Goal: Information Seeking & Learning: Learn about a topic

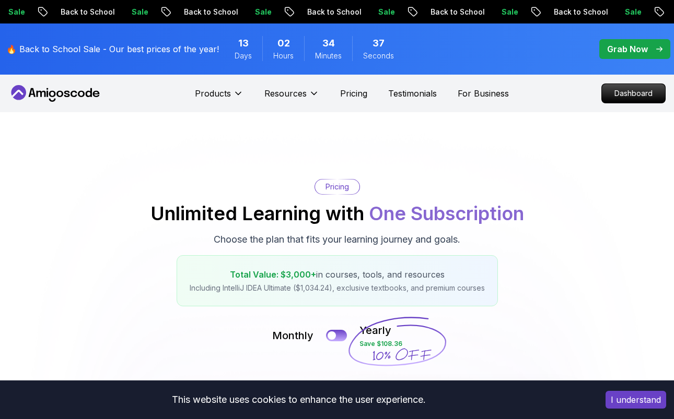
click at [61, 89] on icon at bounding box center [55, 93] width 94 height 17
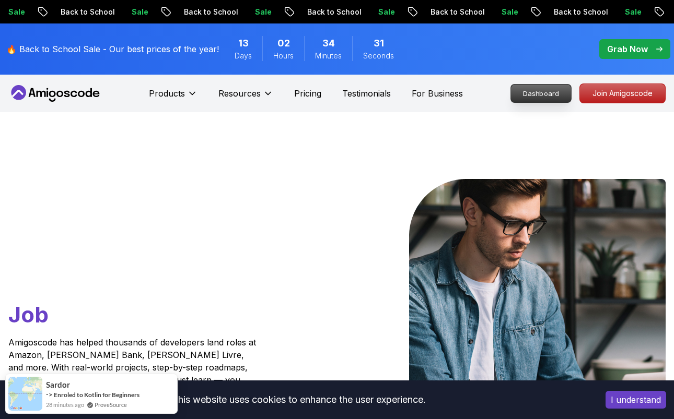
click at [538, 96] on p "Dashboard" at bounding box center [541, 94] width 60 height 18
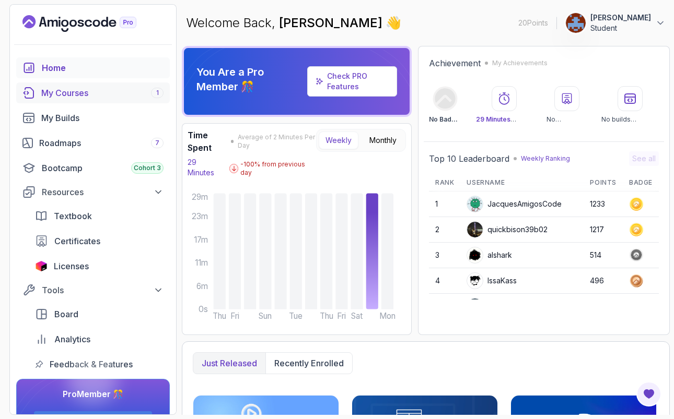
click at [92, 94] on div "My Courses 1" at bounding box center [102, 93] width 122 height 13
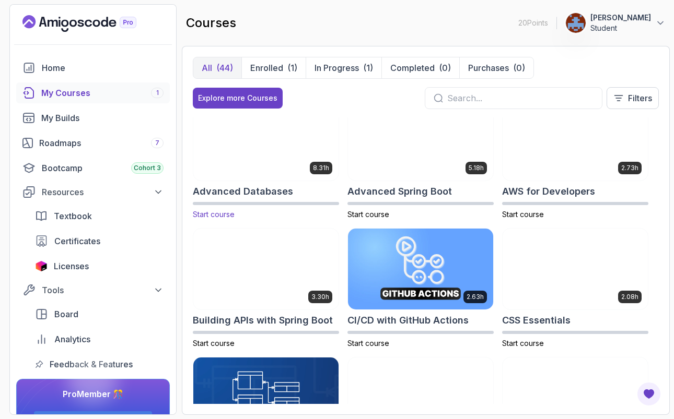
scroll to position [19, 0]
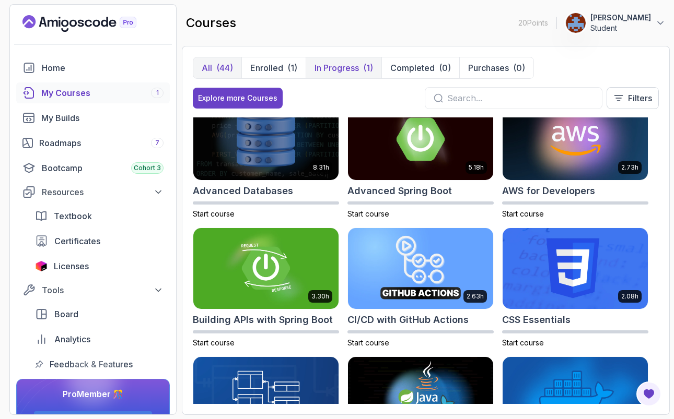
click at [345, 65] on p "In Progress" at bounding box center [336, 68] width 44 height 13
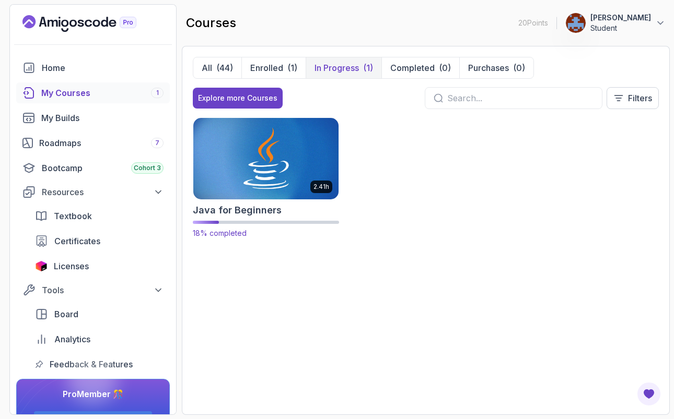
click at [266, 173] on img at bounding box center [266, 158] width 152 height 85
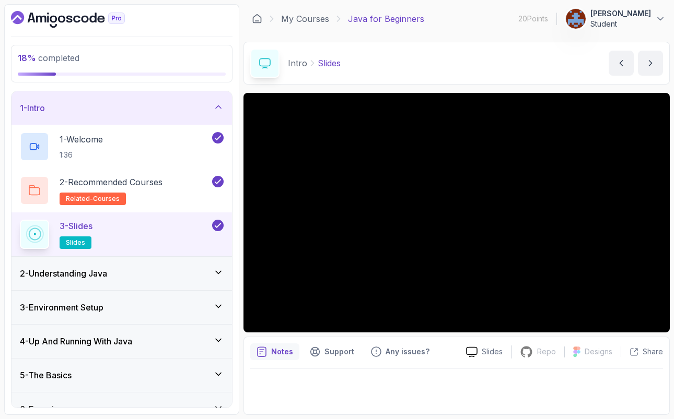
click at [282, 357] on p "Notes" at bounding box center [282, 352] width 22 height 10
click at [482, 351] on div "Slides" at bounding box center [483, 352] width 53 height 11
click at [124, 268] on div "2 - Understanding Java" at bounding box center [122, 273] width 204 height 13
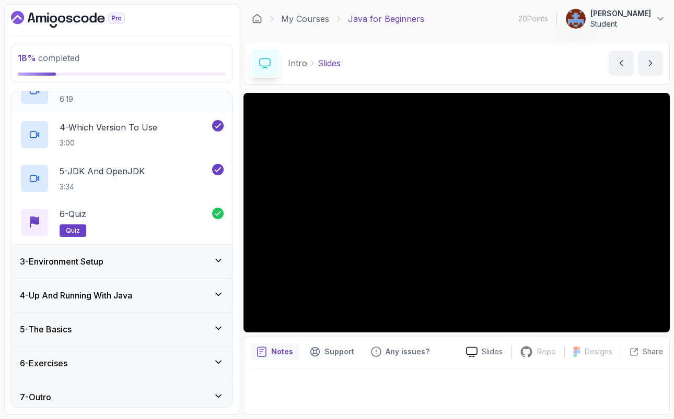
scroll to position [184, 0]
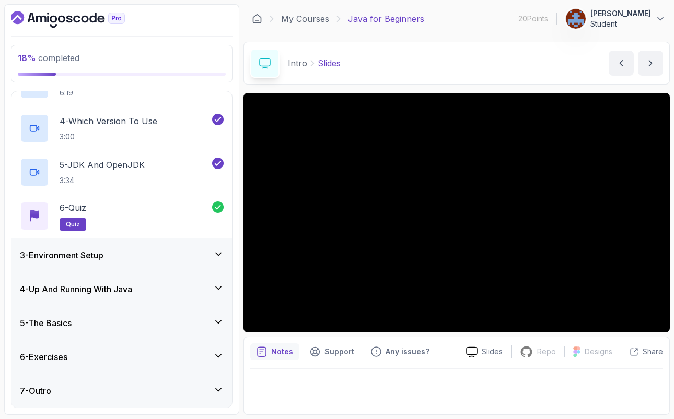
click at [225, 254] on div "3 - Environment Setup" at bounding box center [121, 255] width 220 height 33
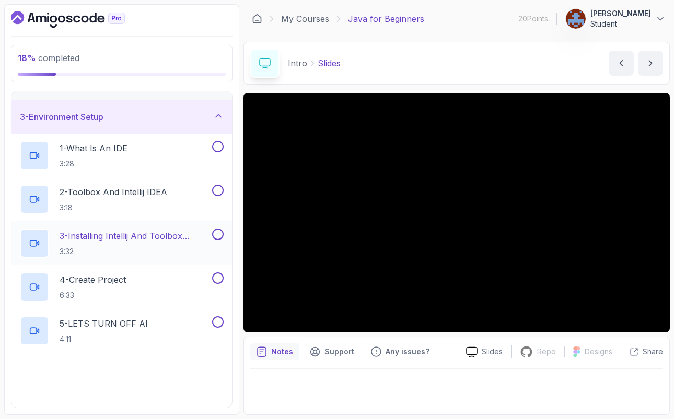
scroll to position [64, 0]
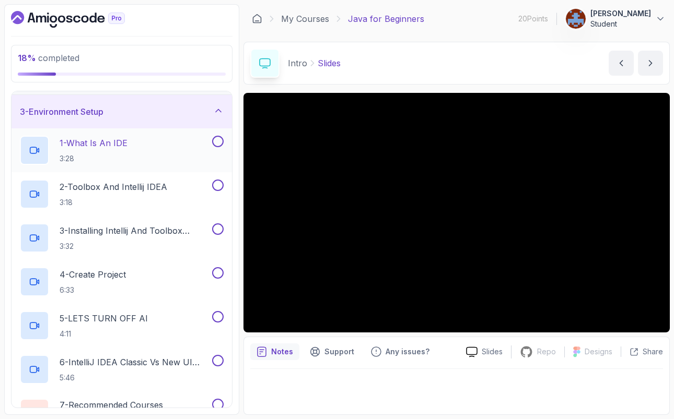
click at [98, 139] on p "1 - What Is An IDE" at bounding box center [94, 143] width 68 height 13
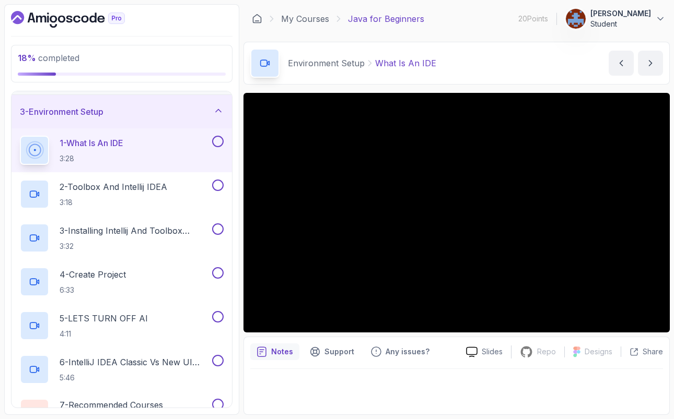
click at [273, 350] on p "Notes" at bounding box center [282, 352] width 22 height 10
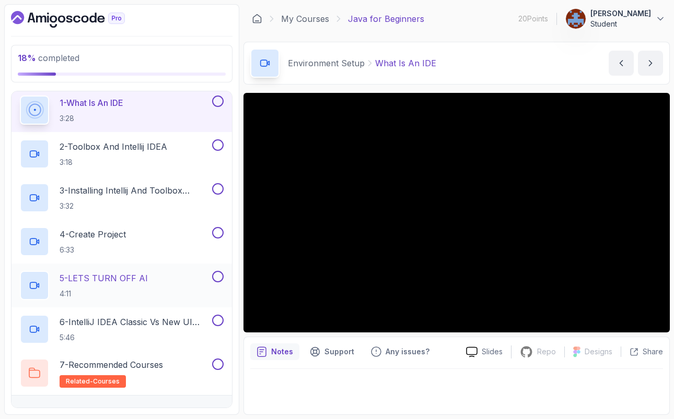
scroll to position [69, 0]
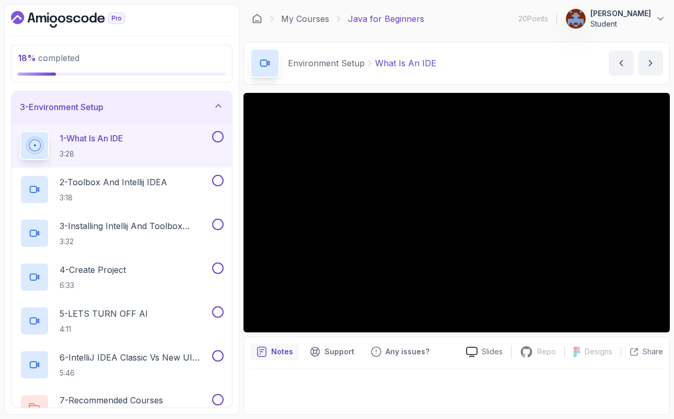
click at [287, 357] on p "Notes" at bounding box center [282, 352] width 22 height 10
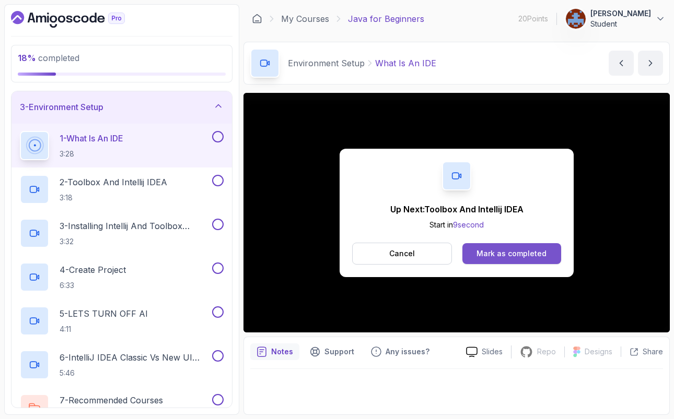
click at [516, 250] on div "Mark as completed" at bounding box center [511, 254] width 70 height 10
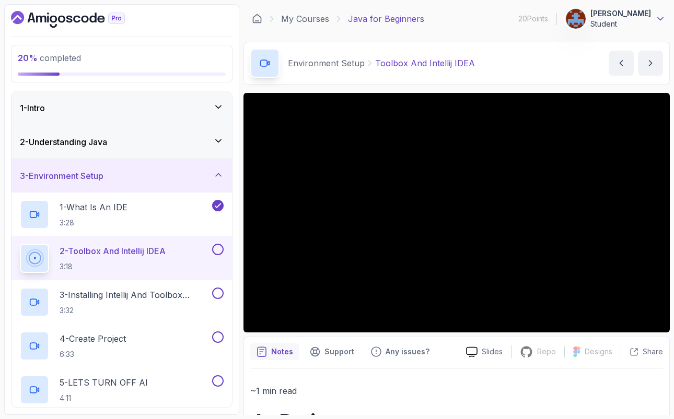
click at [660, 20] on icon at bounding box center [659, 19] width 5 height 3
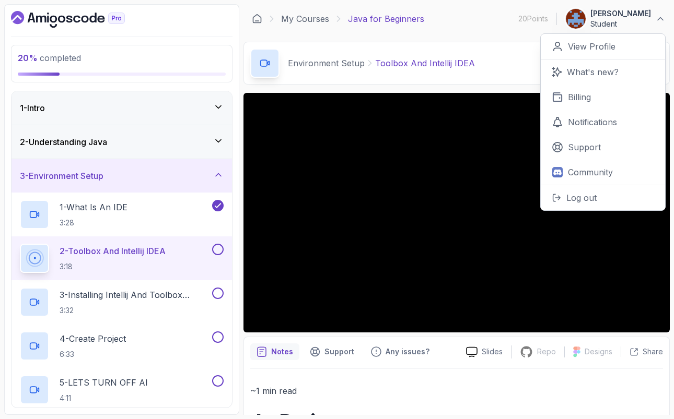
click at [503, 65] on div "Environment Setup Toolbox And Intellij IDEA Toolbox And Intellij IDEA by nelson" at bounding box center [456, 63] width 426 height 43
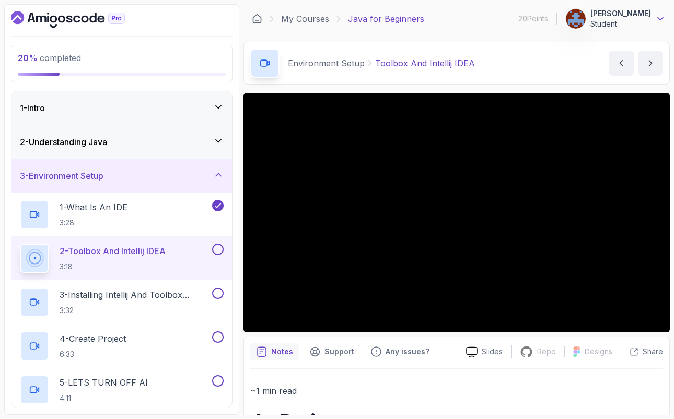
click at [660, 21] on icon at bounding box center [660, 19] width 10 height 10
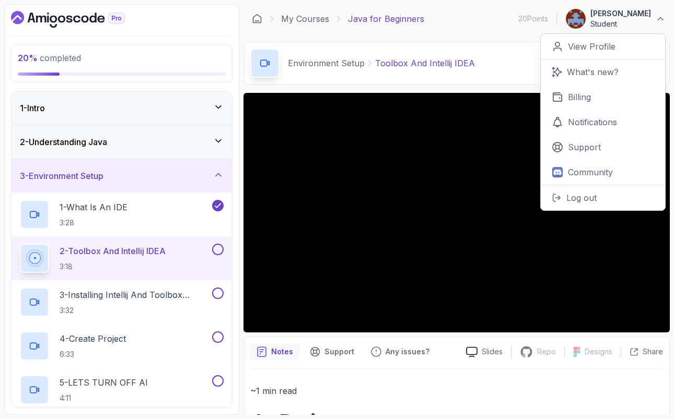
click at [512, 56] on div "Environment Setup Toolbox And Intellij IDEA Toolbox And Intellij IDEA by nelson" at bounding box center [456, 63] width 426 height 43
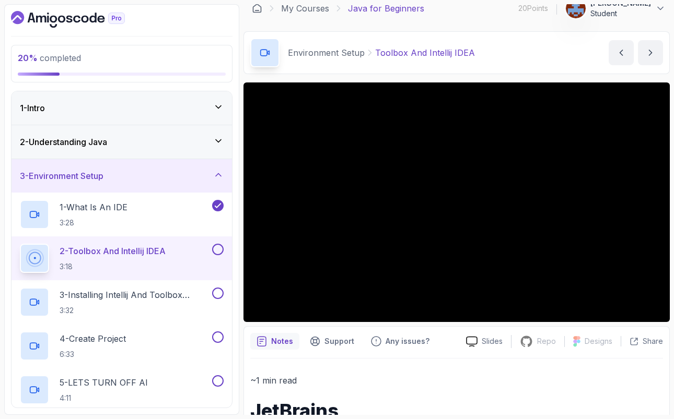
scroll to position [12, 0]
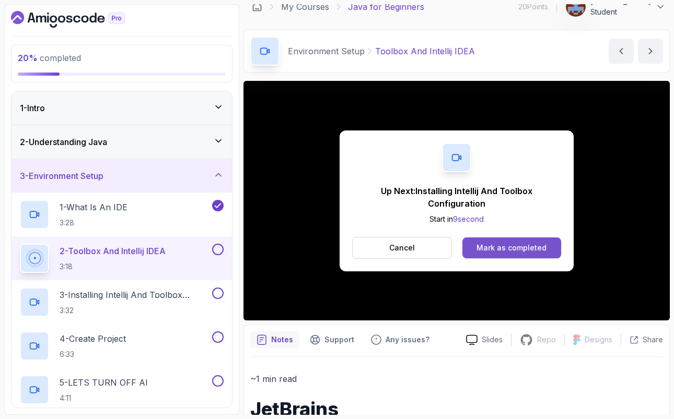
click at [546, 252] on button "Mark as completed" at bounding box center [511, 248] width 99 height 21
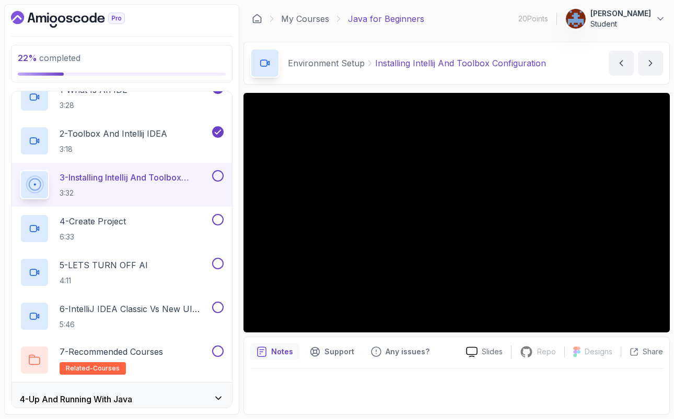
scroll to position [120, 0]
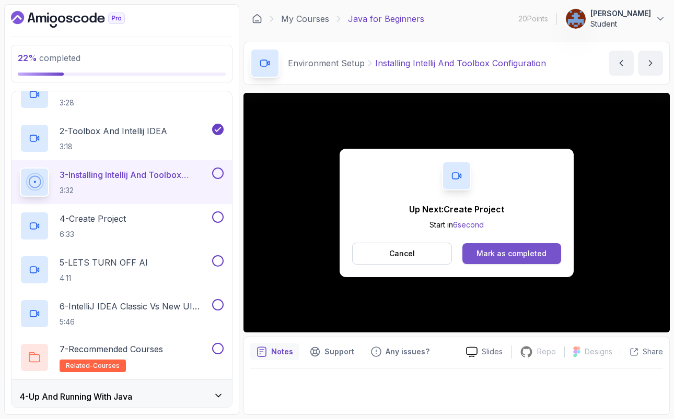
click at [546, 255] on button "Mark as completed" at bounding box center [511, 253] width 99 height 21
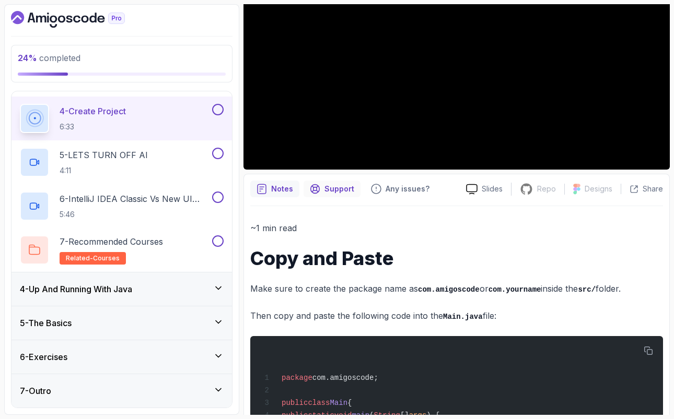
scroll to position [252, 0]
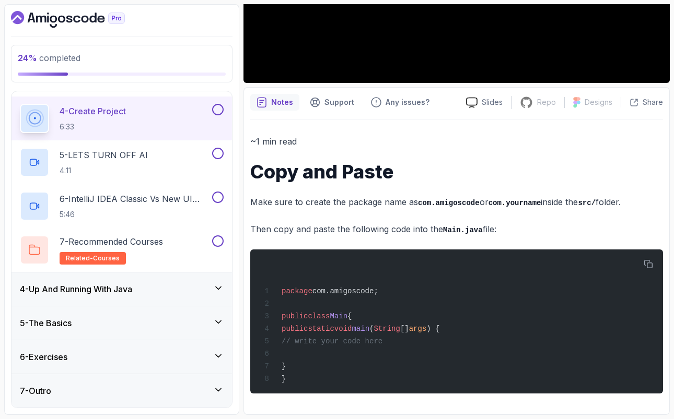
click at [216, 357] on icon at bounding box center [218, 356] width 10 height 10
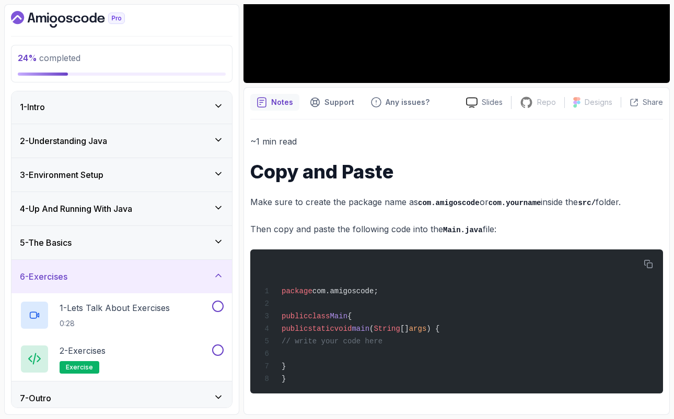
scroll to position [0, 0]
click at [221, 244] on icon at bounding box center [218, 243] width 10 height 10
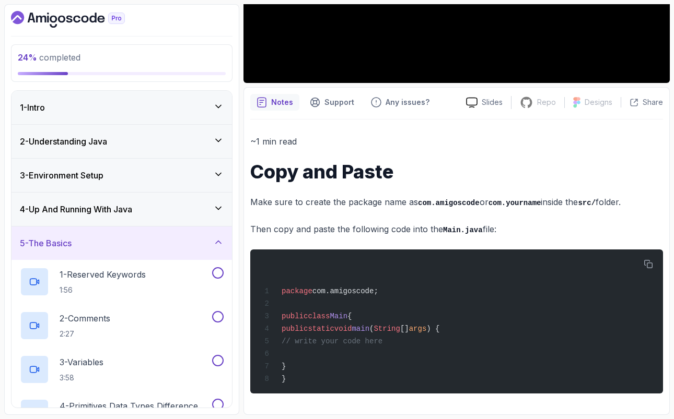
click at [214, 177] on icon at bounding box center [218, 174] width 10 height 10
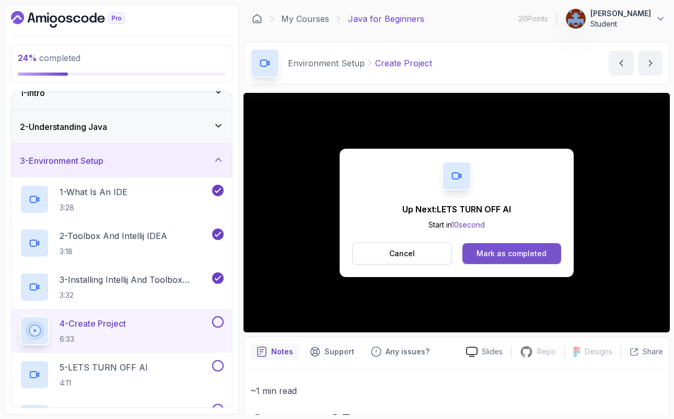
click at [541, 258] on div "Mark as completed" at bounding box center [511, 254] width 70 height 10
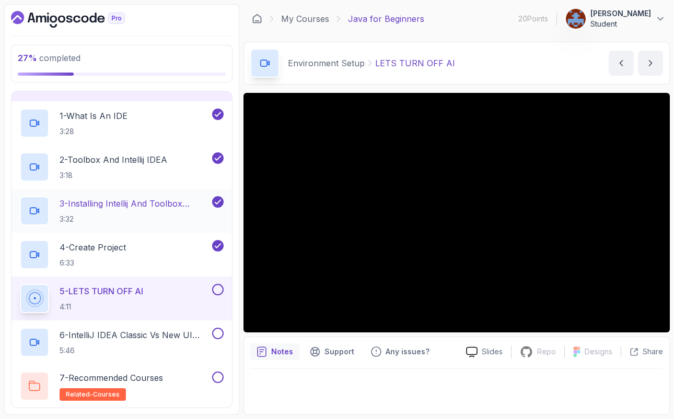
scroll to position [110, 0]
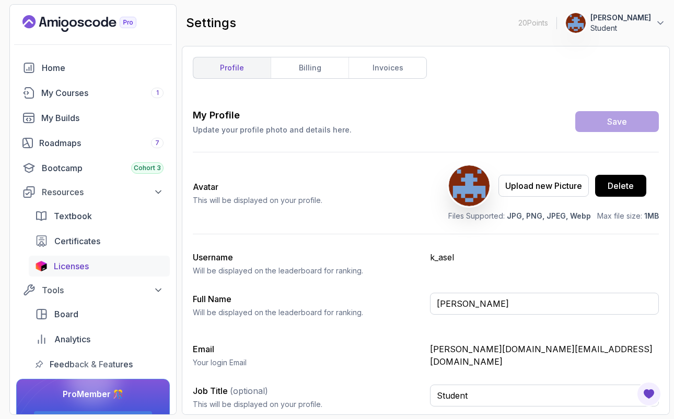
click at [80, 266] on span "Licenses" at bounding box center [71, 266] width 35 height 13
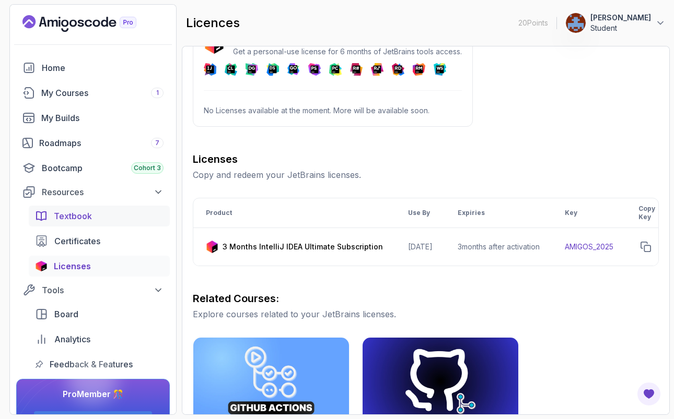
click at [86, 218] on span "Textbook" at bounding box center [73, 216] width 38 height 13
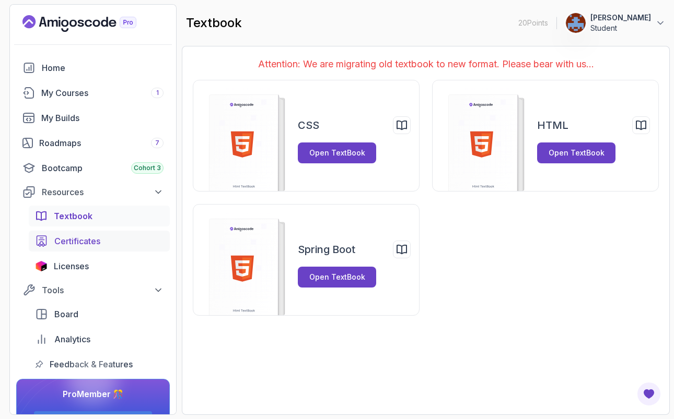
click at [75, 240] on span "Certificates" at bounding box center [77, 241] width 46 height 13
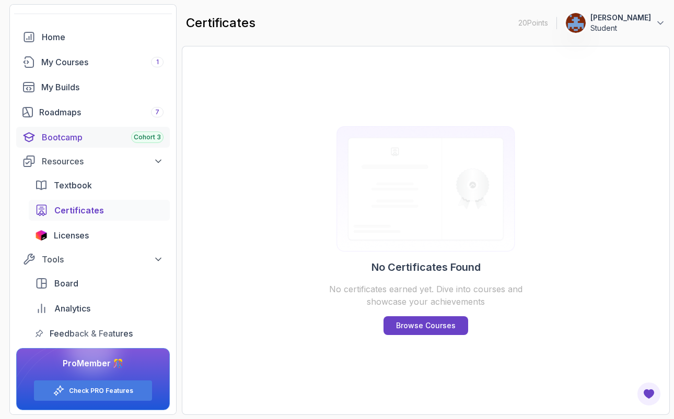
scroll to position [33, 0]
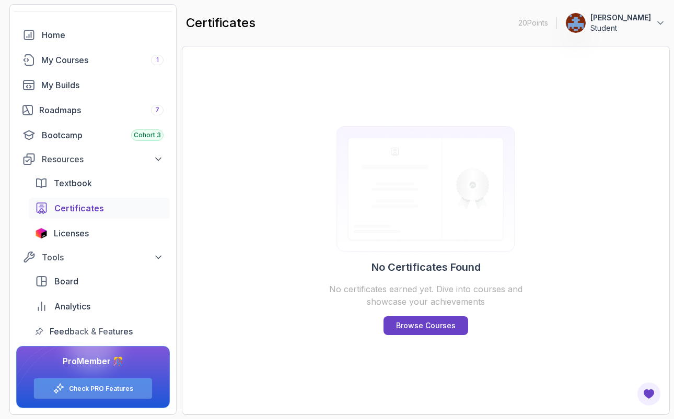
click at [109, 394] on div "Check PRO Features" at bounding box center [93, 389] width 118 height 20
click at [103, 392] on link "Check PRO Features" at bounding box center [101, 389] width 64 height 8
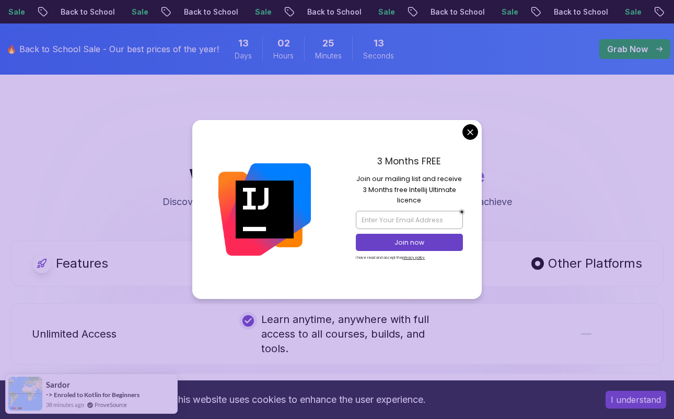
scroll to position [431, 0]
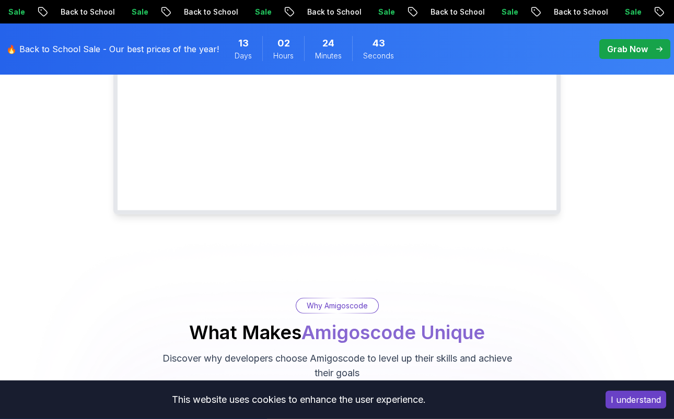
scroll to position [132, 0]
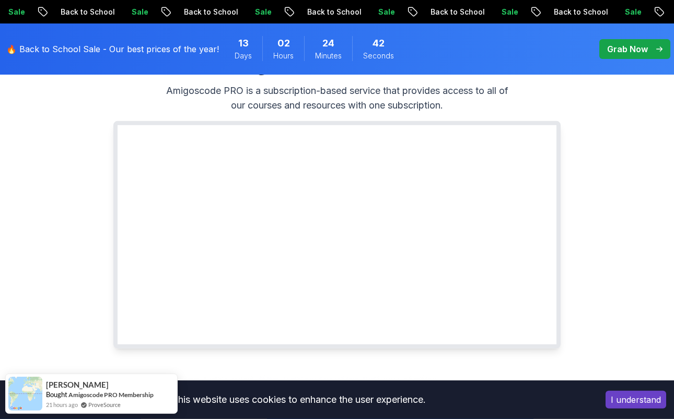
click at [636, 49] on p "Grab Now" at bounding box center [627, 49] width 41 height 13
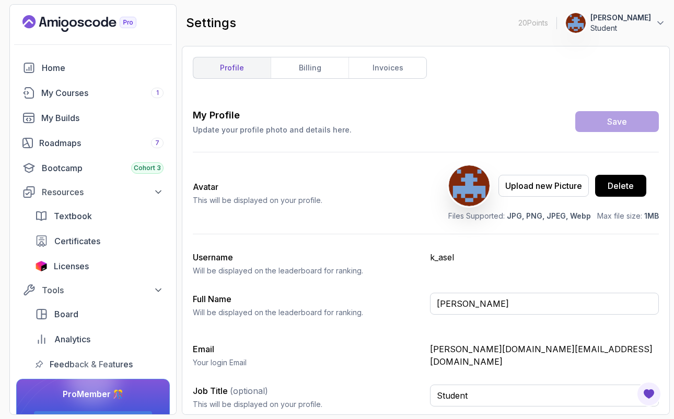
scroll to position [4, 0]
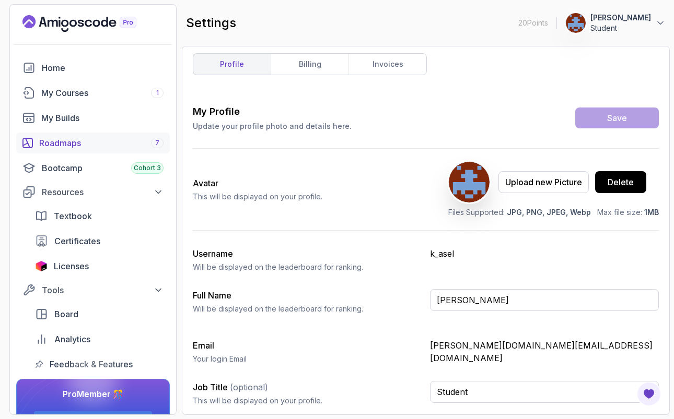
click at [76, 138] on div "Roadmaps 7" at bounding box center [101, 143] width 124 height 13
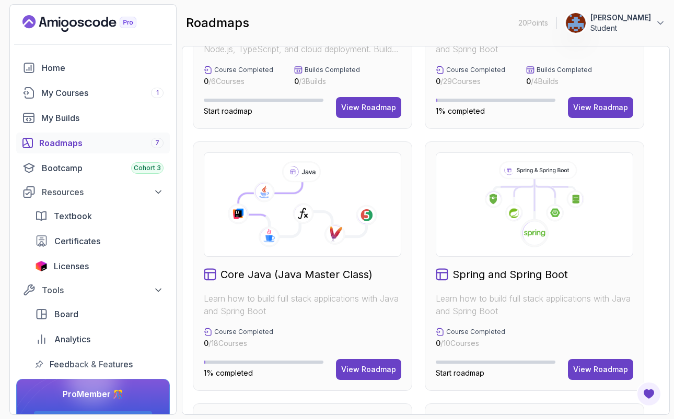
scroll to position [189, 0]
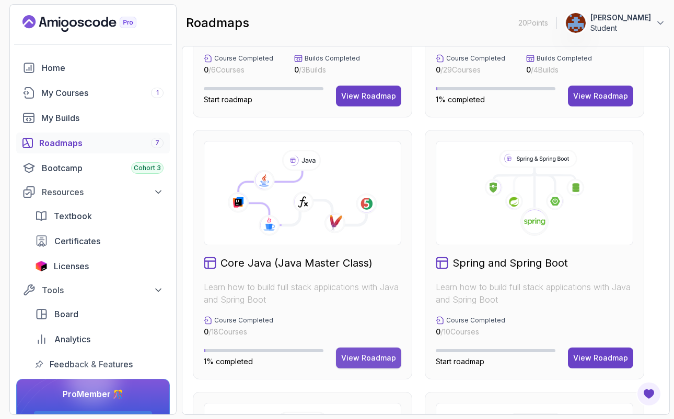
click at [360, 363] on div "View Roadmap" at bounding box center [368, 358] width 55 height 10
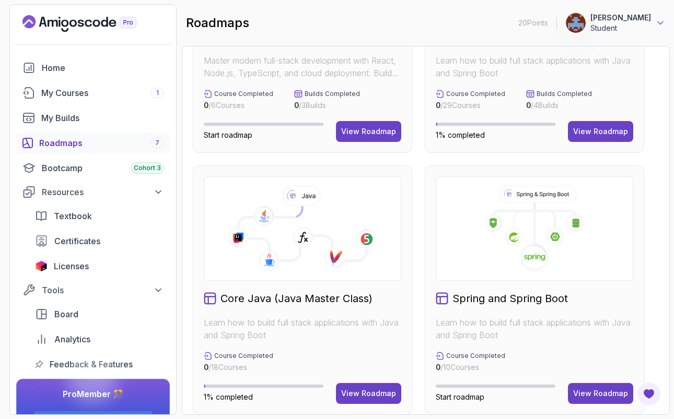
scroll to position [167, 0]
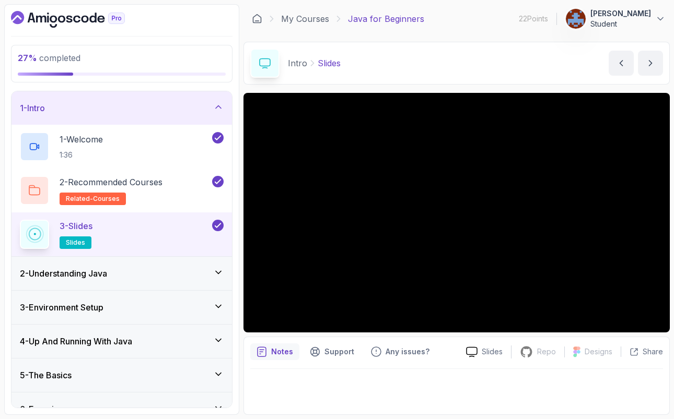
click at [219, 305] on icon at bounding box center [218, 306] width 10 height 10
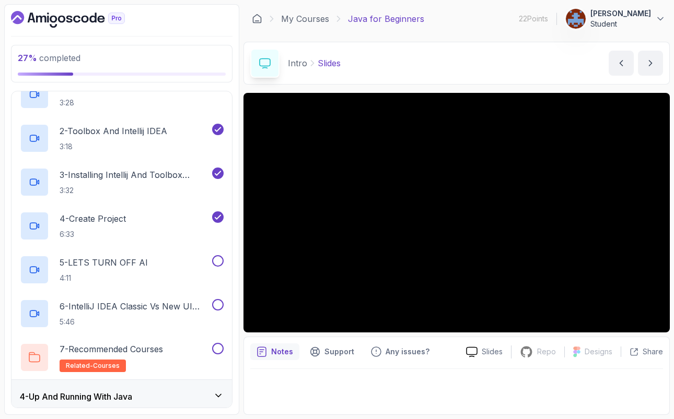
scroll to position [125, 0]
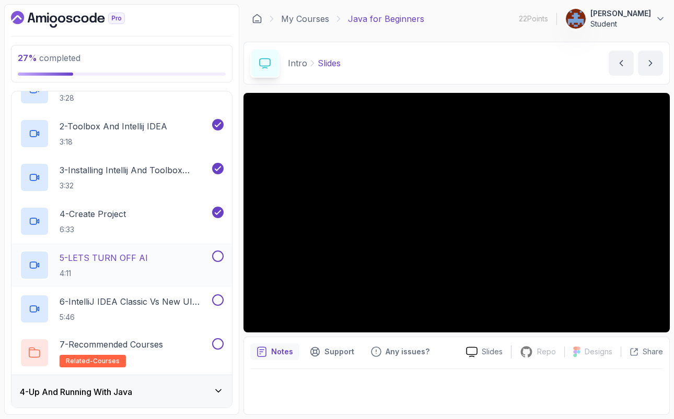
click at [127, 262] on p "5 - LETS TURN OFF AI" at bounding box center [104, 258] width 88 height 13
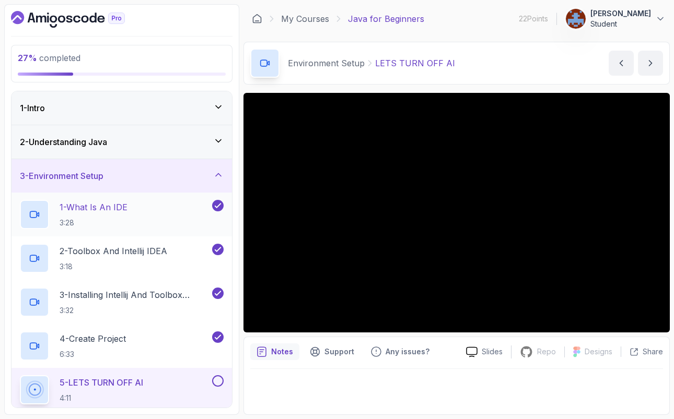
scroll to position [1, 0]
click at [215, 140] on icon at bounding box center [218, 140] width 10 height 10
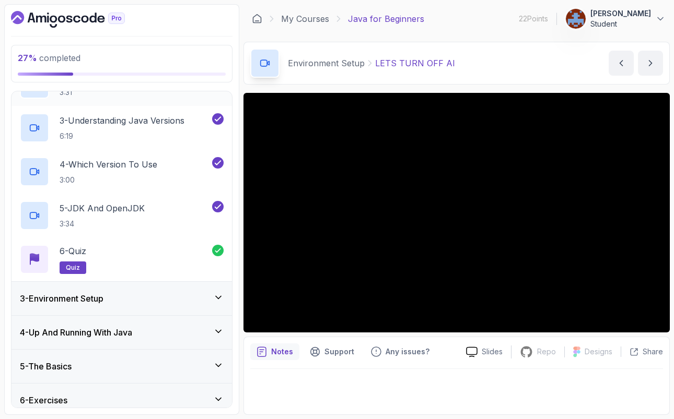
scroll to position [146, 0]
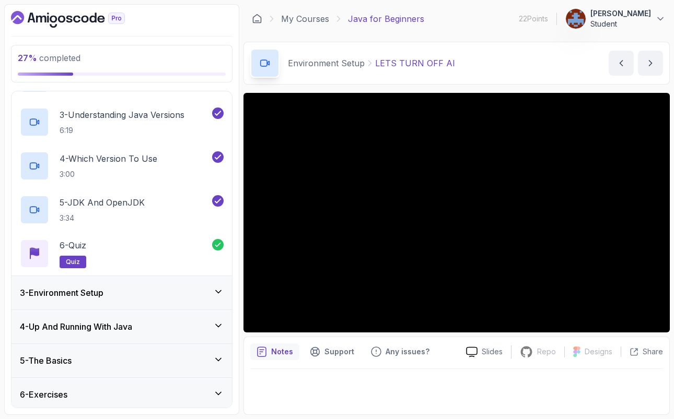
click at [220, 288] on icon at bounding box center [218, 292] width 10 height 10
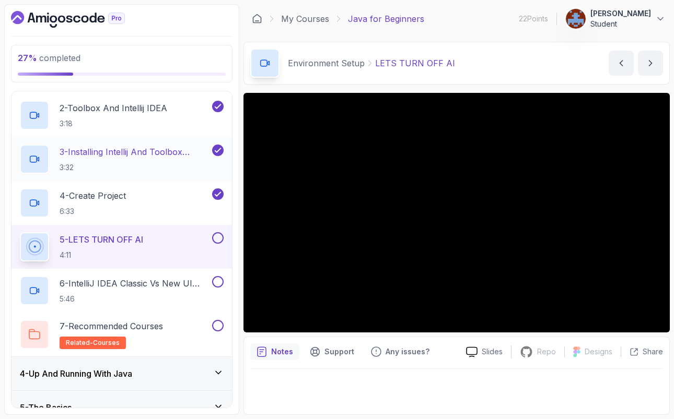
scroll to position [153, 0]
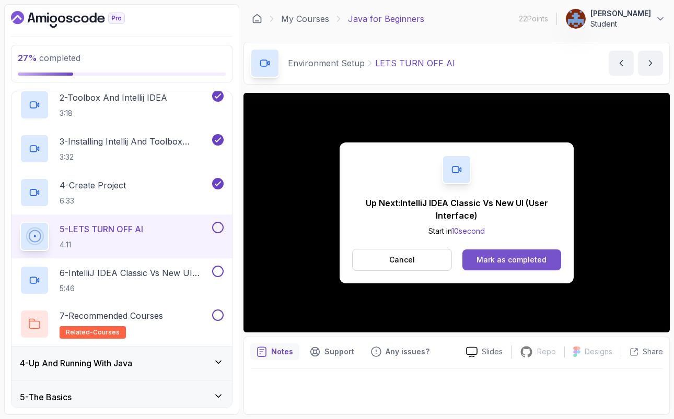
click at [504, 259] on div "Mark as completed" at bounding box center [511, 260] width 70 height 10
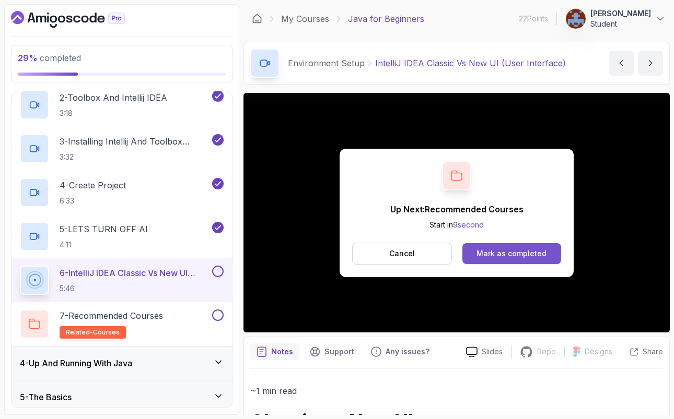
click at [506, 251] on div "Mark as completed" at bounding box center [511, 254] width 70 height 10
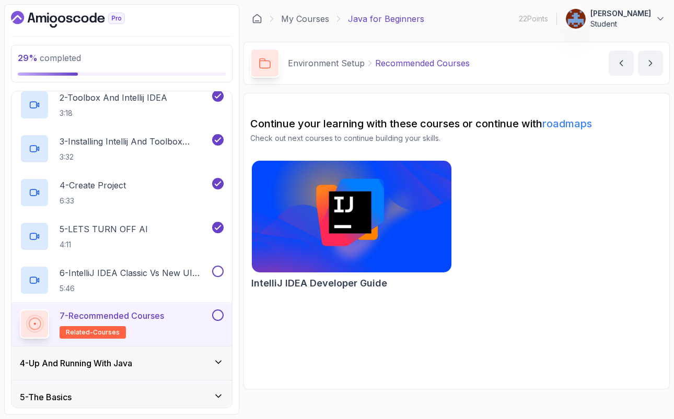
click at [506, 251] on div "IntelliJ IDEA Developer Guide" at bounding box center [456, 227] width 412 height 134
click at [570, 126] on link "roadmaps" at bounding box center [567, 123] width 50 height 13
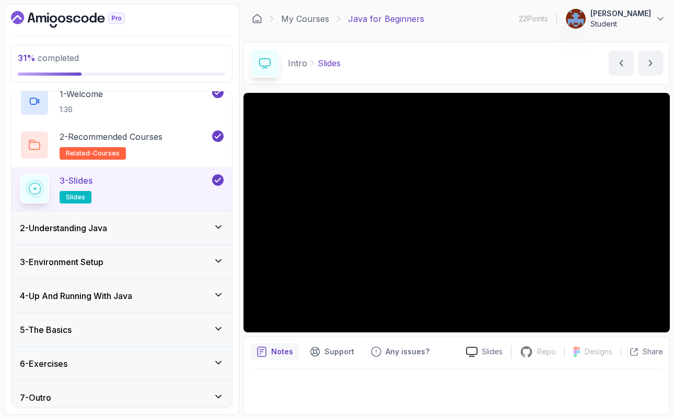
scroll to position [52, 0]
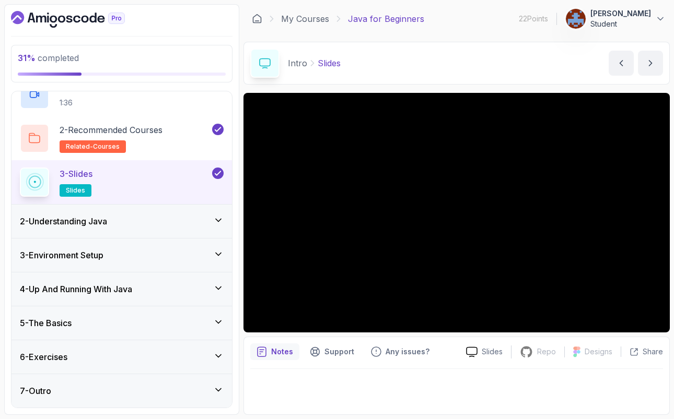
click at [228, 256] on div "3 - Environment Setup" at bounding box center [121, 255] width 220 height 33
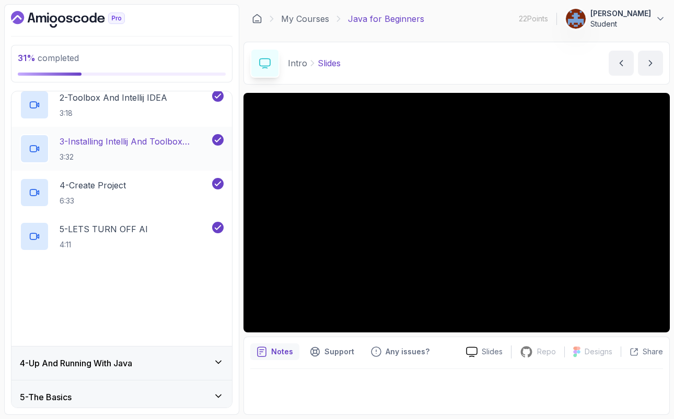
scroll to position [228, 0]
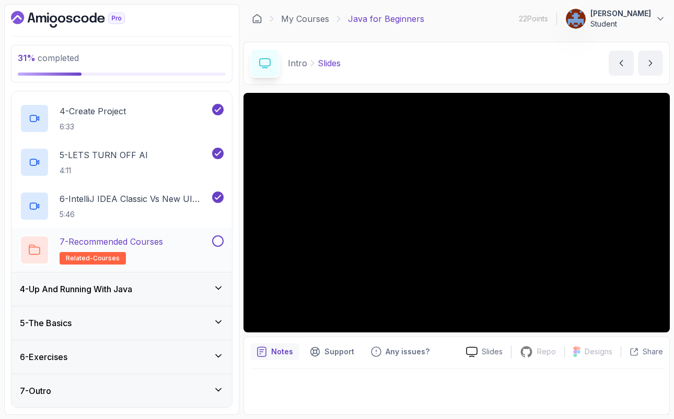
click at [222, 245] on div at bounding box center [217, 240] width 14 height 11
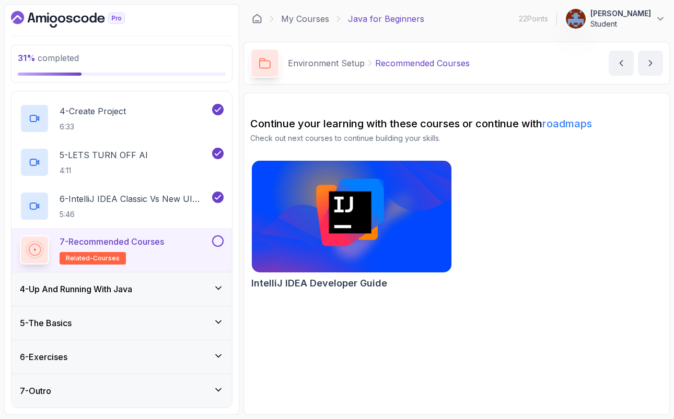
click at [222, 245] on div at bounding box center [217, 240] width 14 height 11
click at [219, 291] on icon at bounding box center [218, 288] width 10 height 10
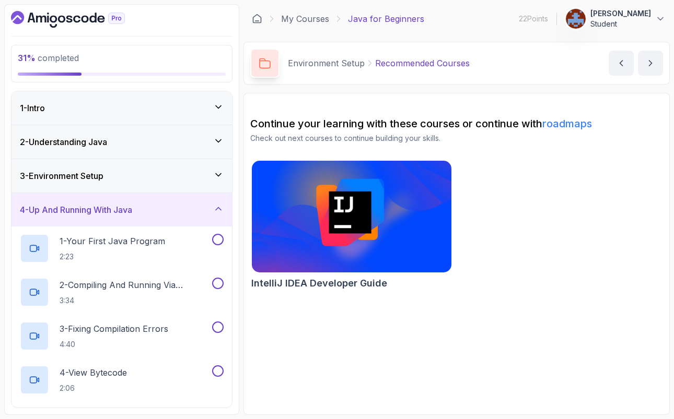
click at [222, 183] on div "3 - Environment Setup" at bounding box center [121, 175] width 220 height 33
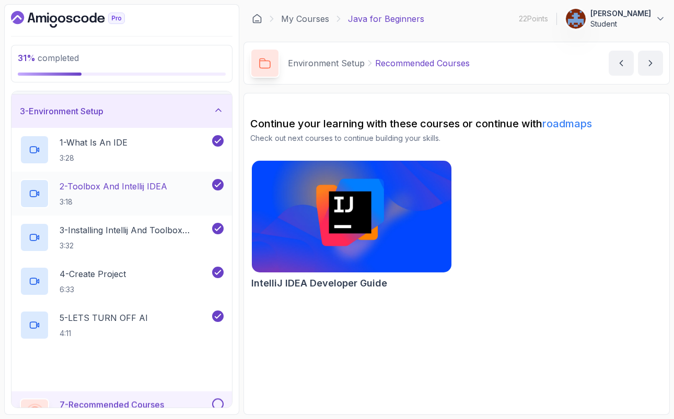
scroll to position [228, 0]
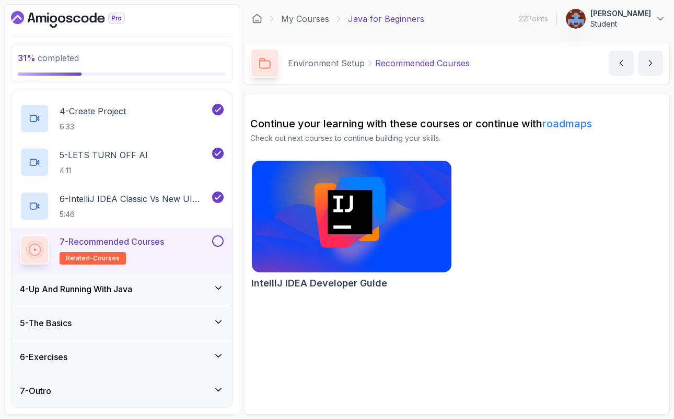
click at [326, 226] on img at bounding box center [350, 216] width 209 height 117
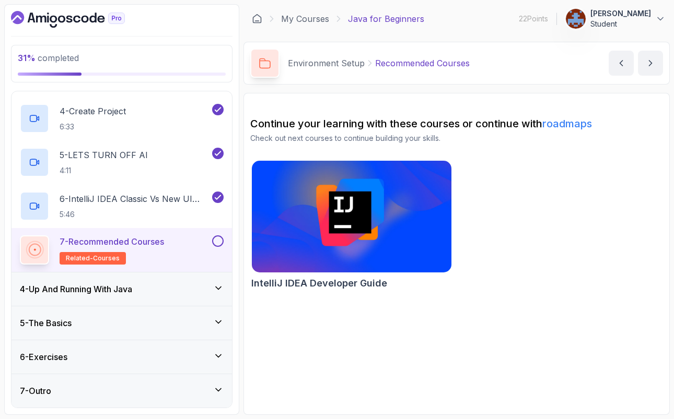
click at [222, 289] on icon at bounding box center [218, 288] width 10 height 10
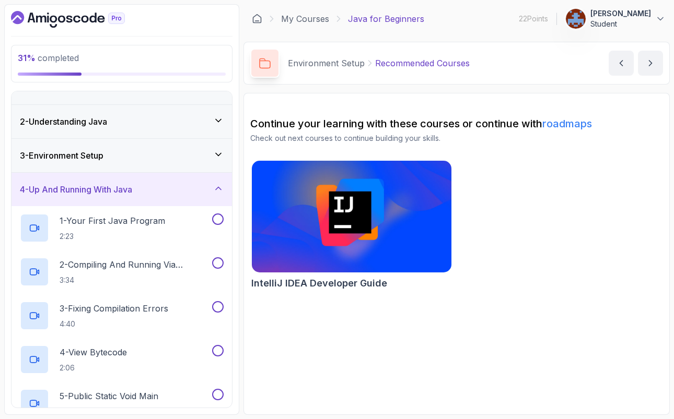
scroll to position [0, 0]
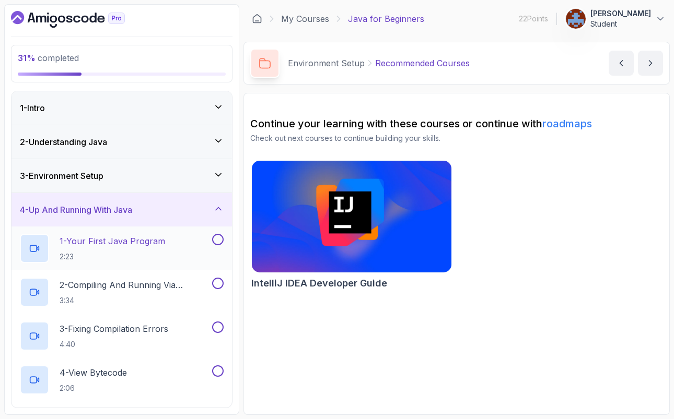
click at [153, 245] on p "1 - Your First Java Program" at bounding box center [112, 241] width 105 height 13
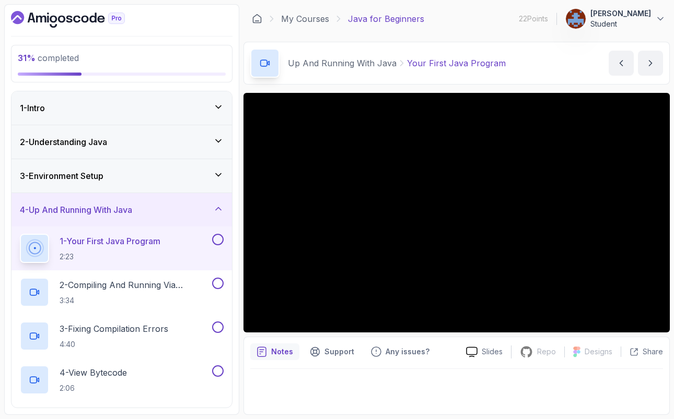
click at [215, 176] on icon at bounding box center [218, 175] width 10 height 10
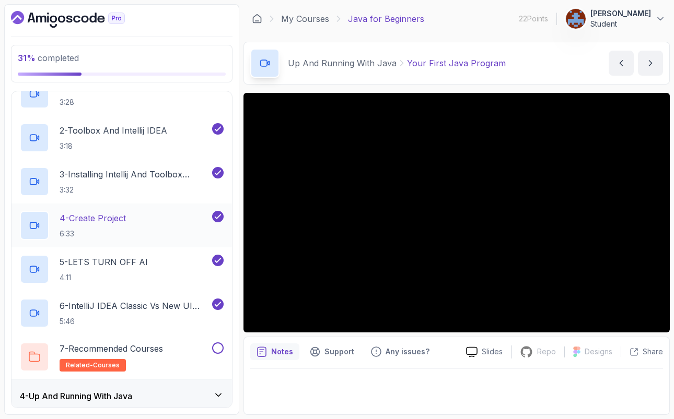
scroll to position [122, 0]
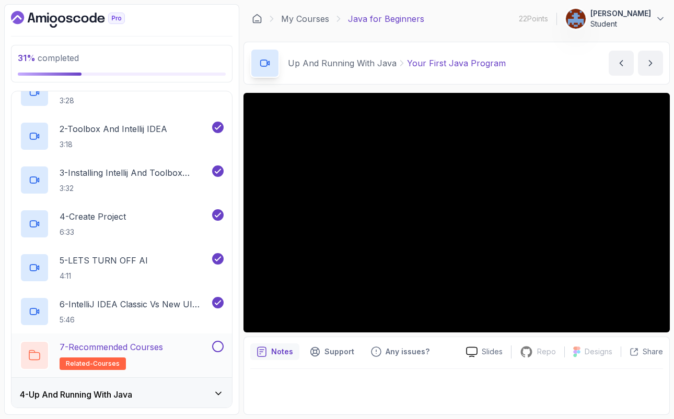
click at [217, 347] on button at bounding box center [217, 346] width 11 height 11
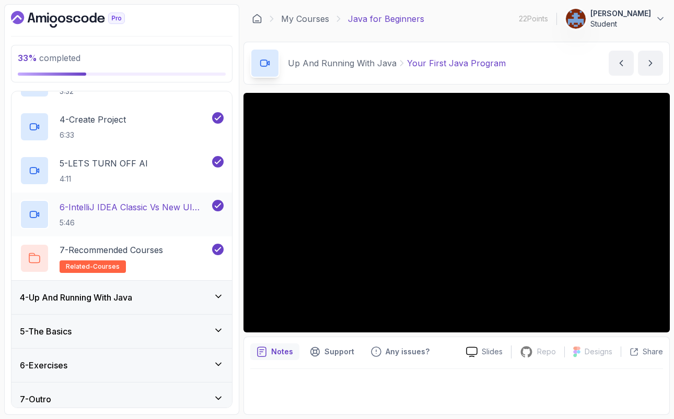
scroll to position [228, 0]
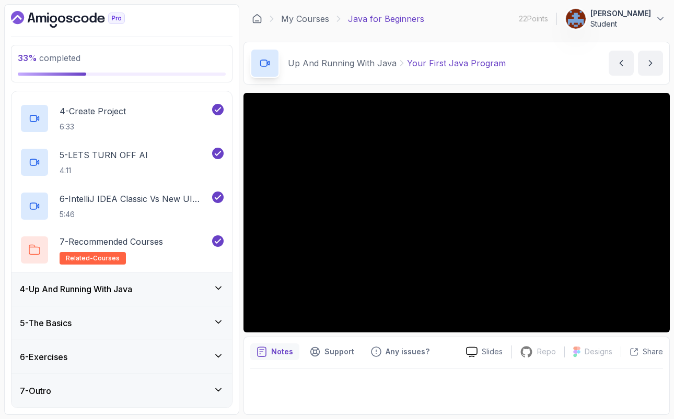
click at [212, 294] on div "4 - Up And Running With Java" at bounding box center [122, 289] width 204 height 13
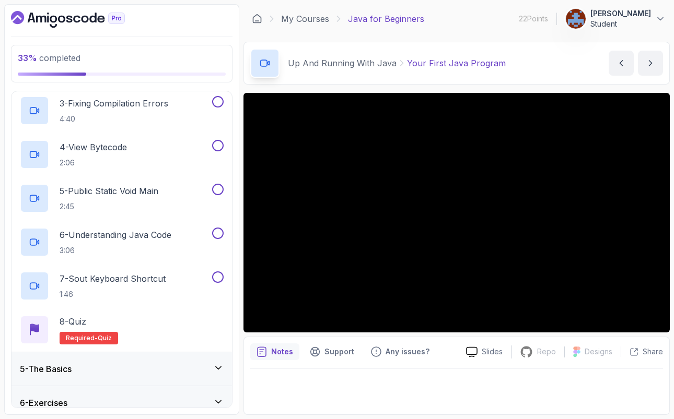
scroll to position [271, 0]
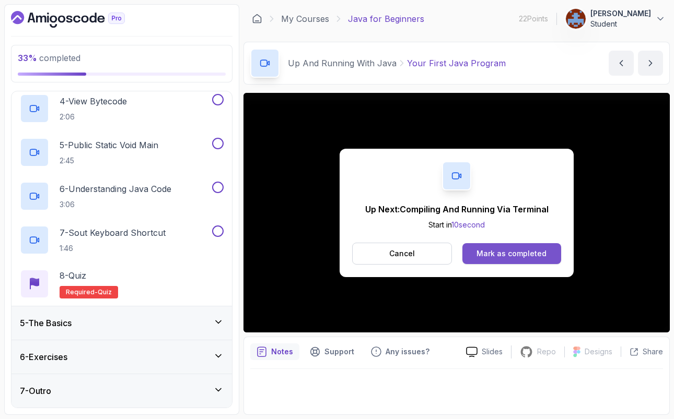
click at [529, 260] on button "Mark as completed" at bounding box center [511, 253] width 99 height 21
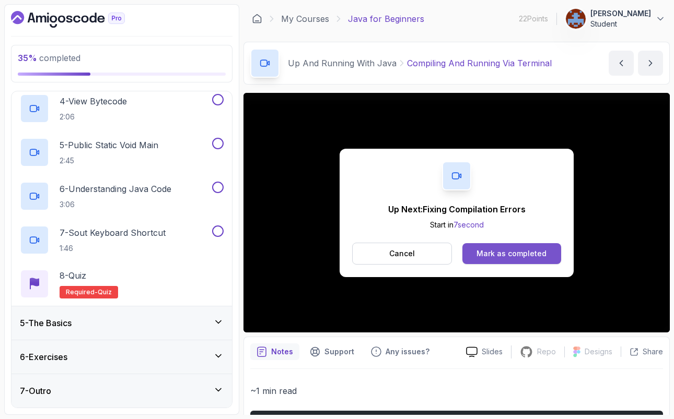
click at [543, 254] on div "Mark as completed" at bounding box center [511, 254] width 70 height 10
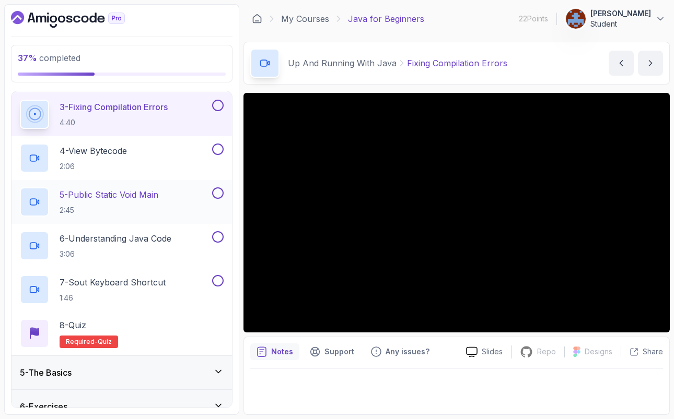
scroll to position [220, 0]
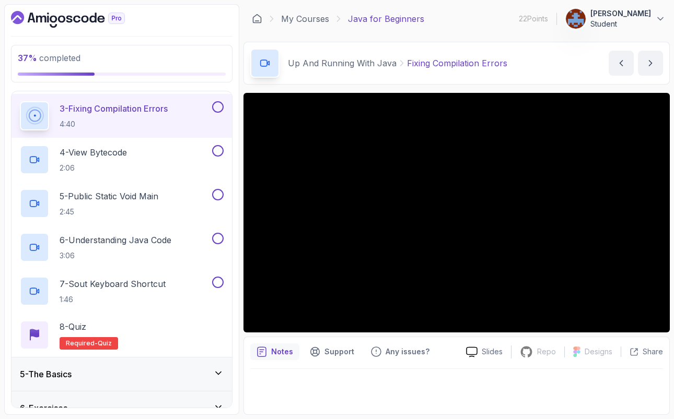
click at [131, 113] on p "3 - Fixing Compilation Errors" at bounding box center [114, 108] width 108 height 13
drag, startPoint x: 131, startPoint y: 113, endPoint x: 154, endPoint y: 178, distance: 68.9
click at [154, 178] on div "1 - Your First Java Program 2:23 2 - Compiling And Running Via Terminal 3:34 3 …" at bounding box center [121, 181] width 220 height 351
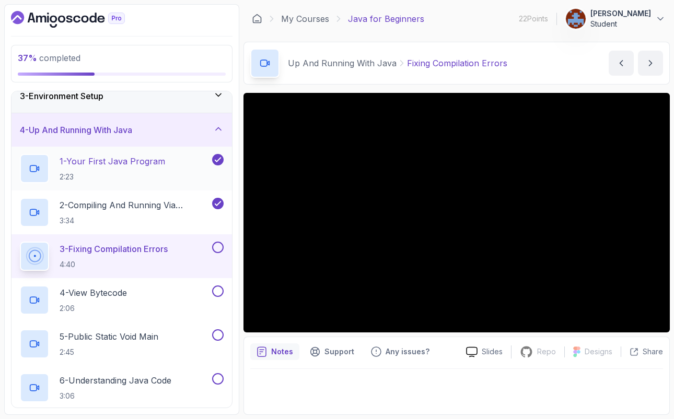
scroll to position [73, 0]
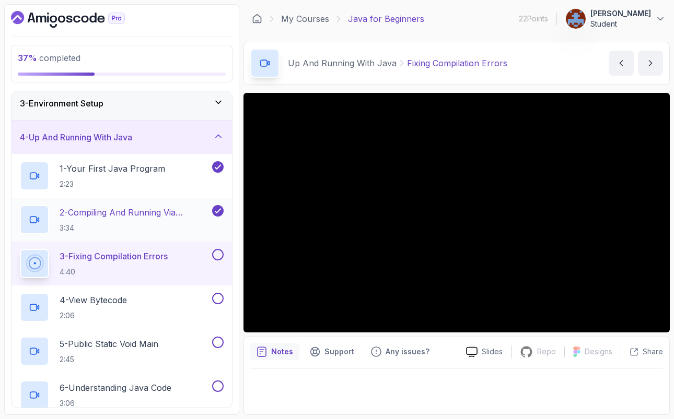
click at [138, 215] on p "2 - Compiling And Running Via Terminal" at bounding box center [135, 212] width 150 height 13
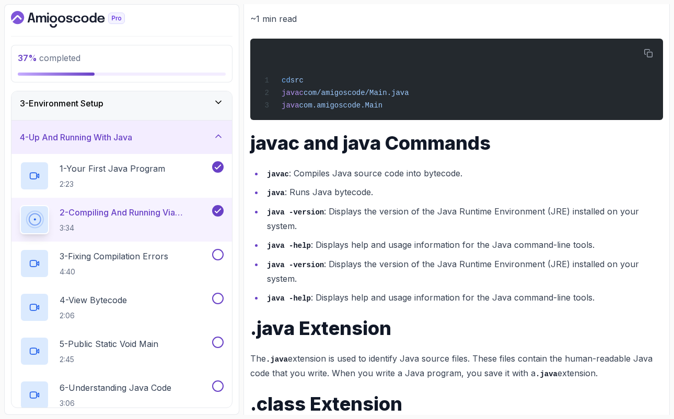
scroll to position [450, 0]
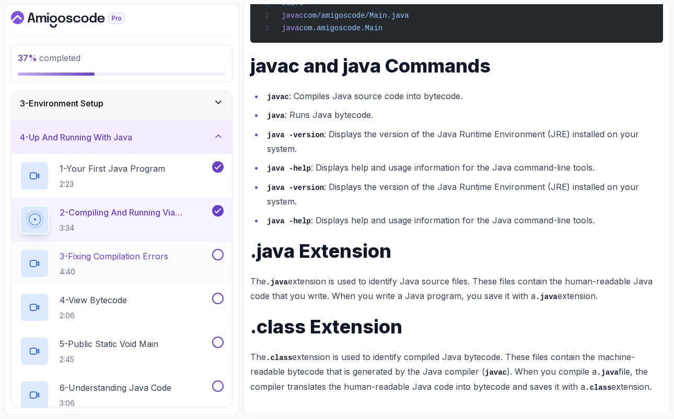
click at [157, 258] on p "3 - Fixing Compilation Errors" at bounding box center [114, 256] width 109 height 13
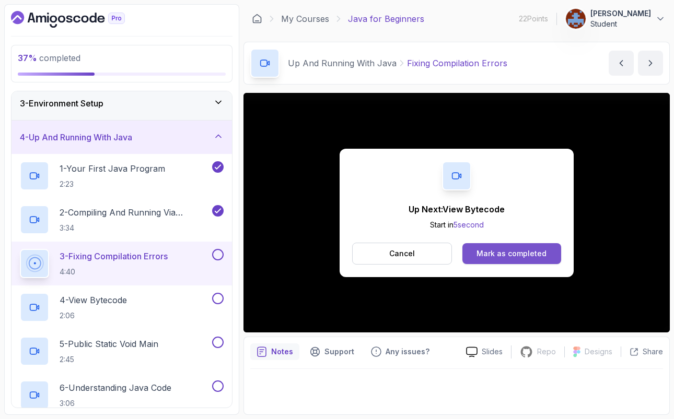
click at [525, 251] on div "Mark as completed" at bounding box center [511, 254] width 70 height 10
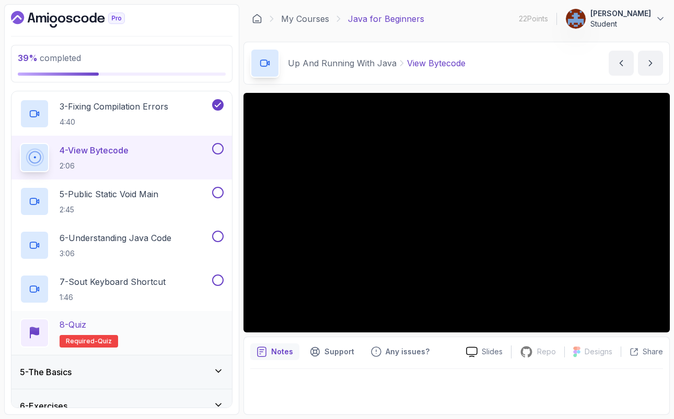
scroll to position [271, 0]
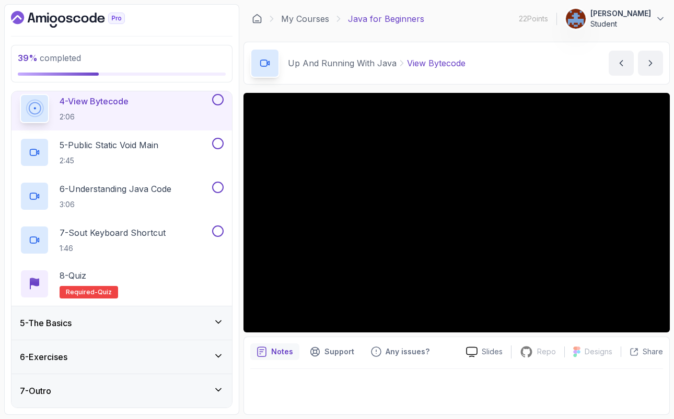
click at [222, 389] on icon at bounding box center [218, 390] width 10 height 10
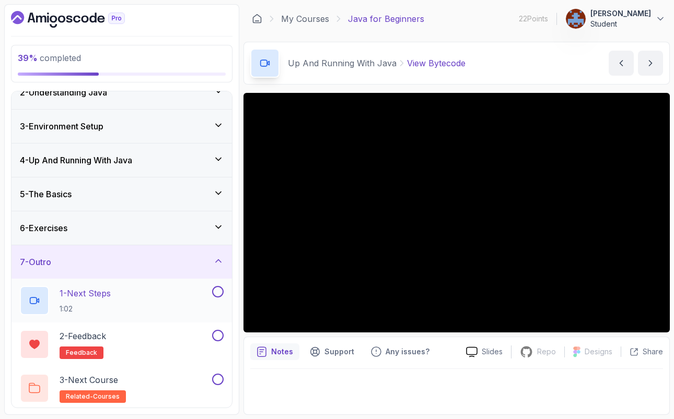
scroll to position [52, 0]
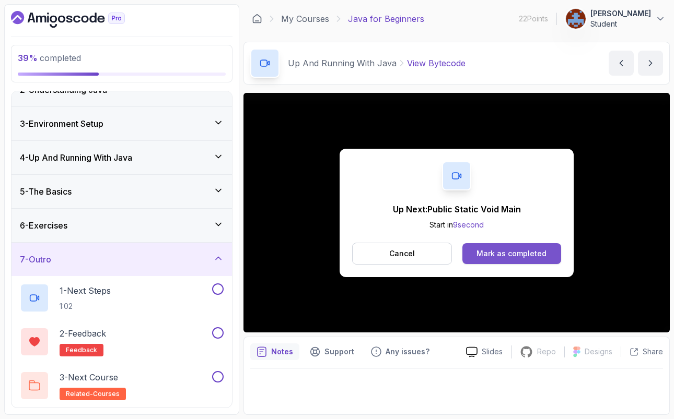
click at [537, 255] on div "Mark as completed" at bounding box center [511, 254] width 70 height 10
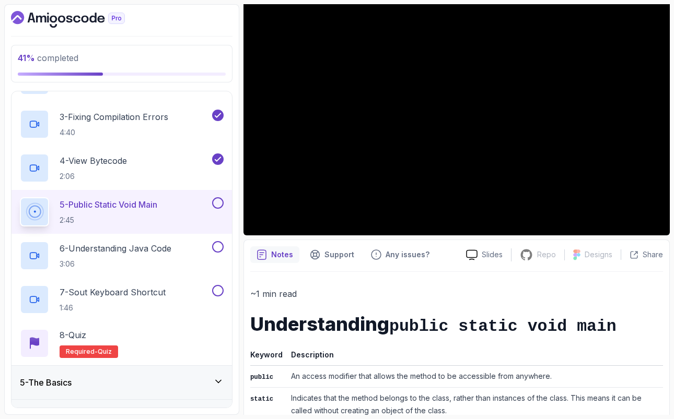
scroll to position [99, 0]
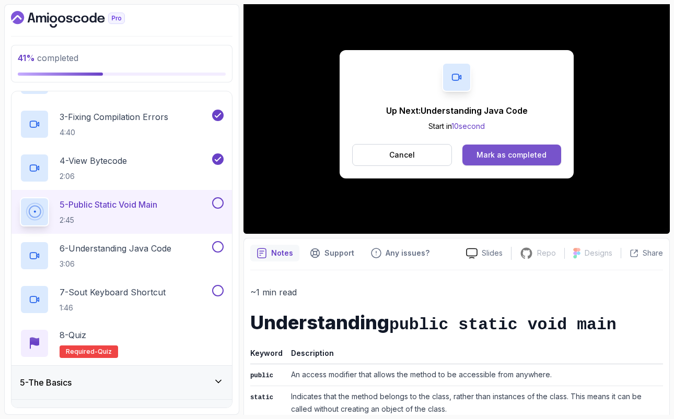
click at [545, 162] on button "Mark as completed" at bounding box center [511, 155] width 99 height 21
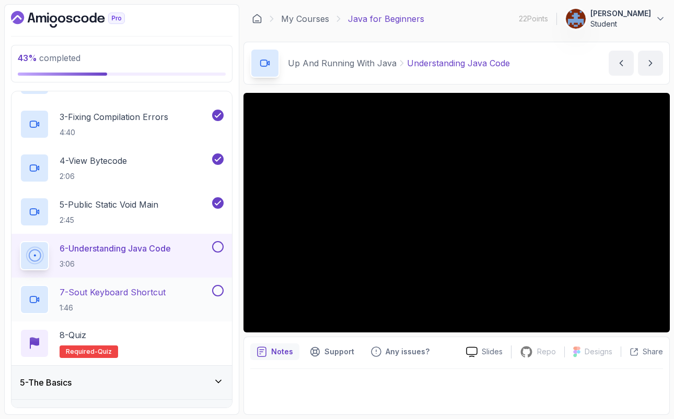
scroll to position [271, 0]
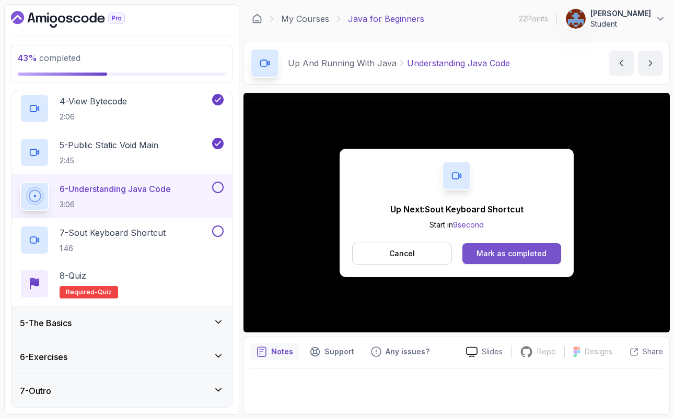
click at [505, 257] on div "Mark as completed" at bounding box center [511, 254] width 70 height 10
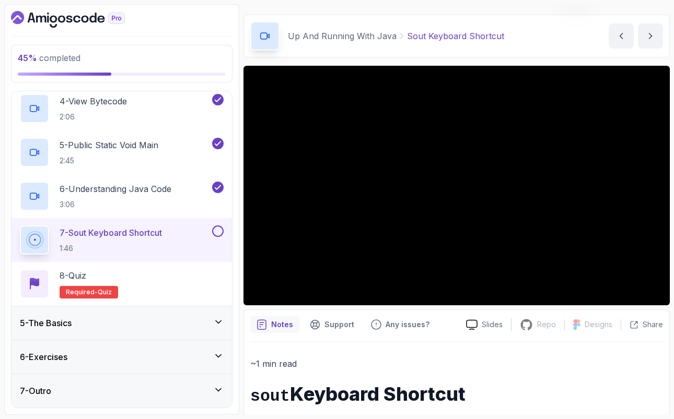
scroll to position [27, 0]
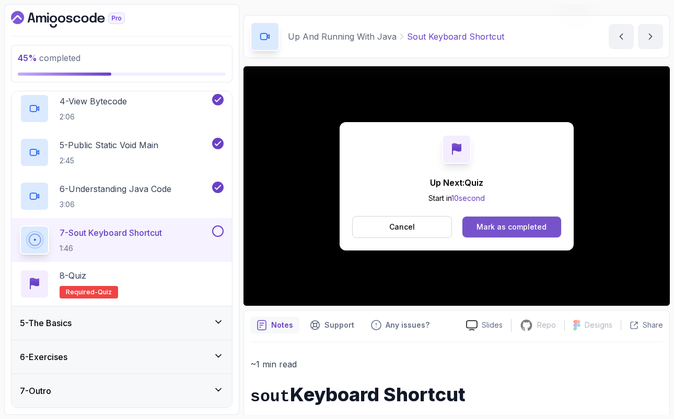
click at [545, 228] on div "Mark as completed" at bounding box center [511, 227] width 70 height 10
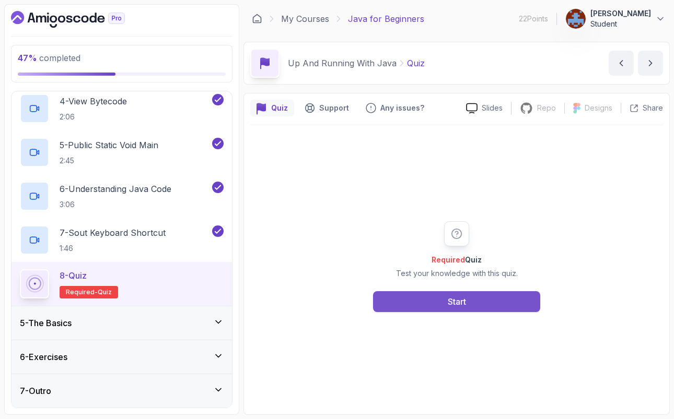
click at [479, 302] on button "Start" at bounding box center [456, 301] width 167 height 21
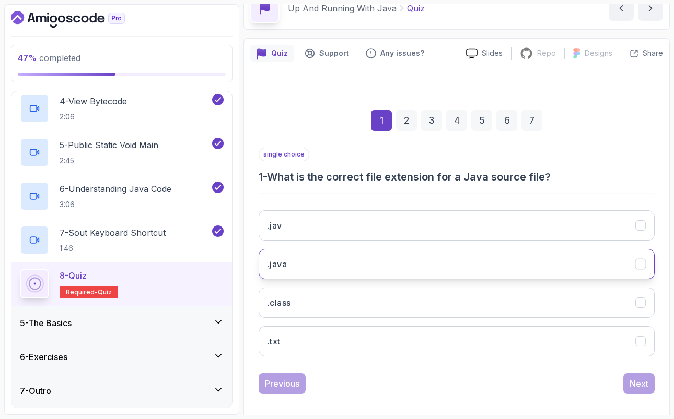
scroll to position [64, 0]
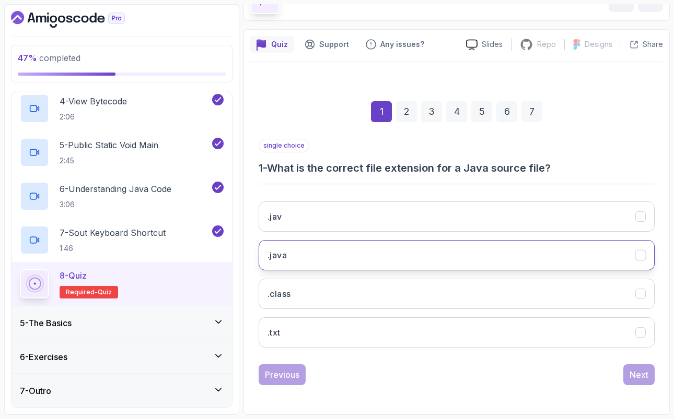
click at [299, 254] on button ".java" at bounding box center [456, 255] width 396 height 30
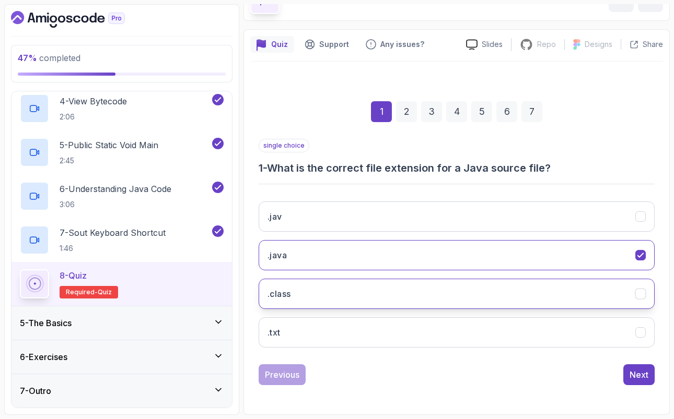
click at [311, 298] on button ".class" at bounding box center [456, 294] width 396 height 30
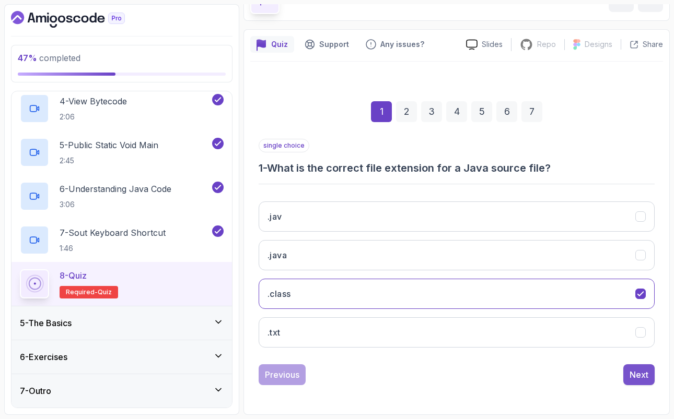
click at [642, 378] on div "Next" at bounding box center [638, 375] width 19 height 13
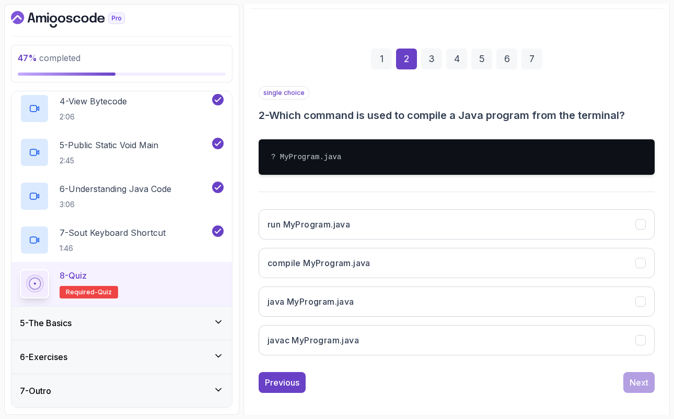
scroll to position [124, 0]
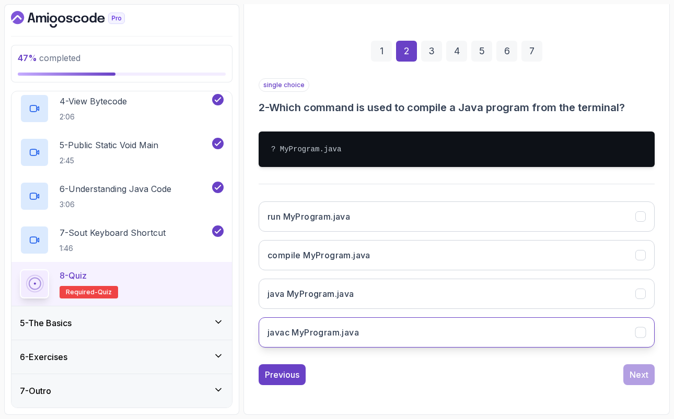
click at [314, 334] on h3 "javac MyProgram.java" at bounding box center [312, 332] width 91 height 13
click at [639, 377] on div "Next" at bounding box center [638, 375] width 19 height 13
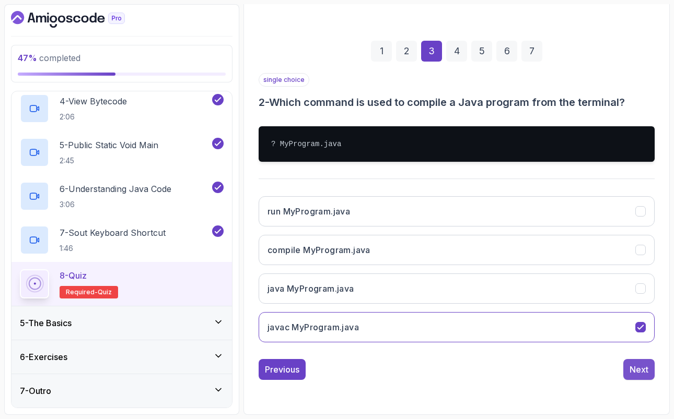
scroll to position [78, 0]
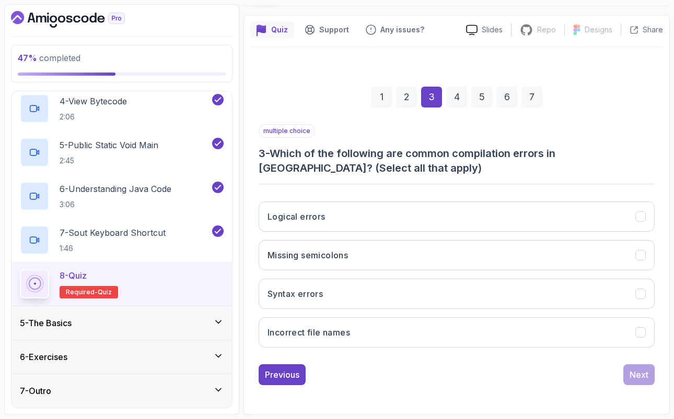
click at [406, 99] on div "2" at bounding box center [406, 97] width 21 height 21
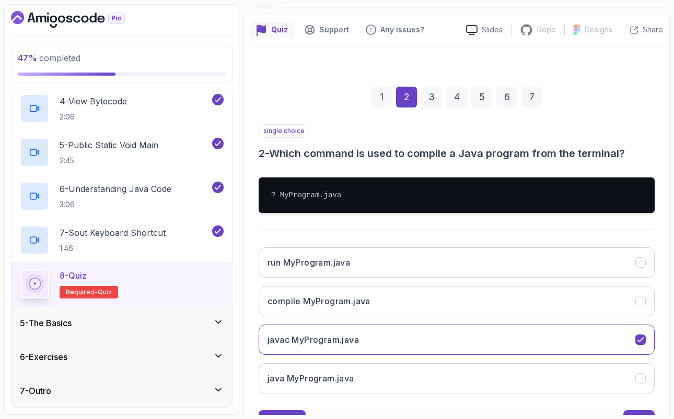
click at [374, 102] on div "1" at bounding box center [381, 97] width 21 height 21
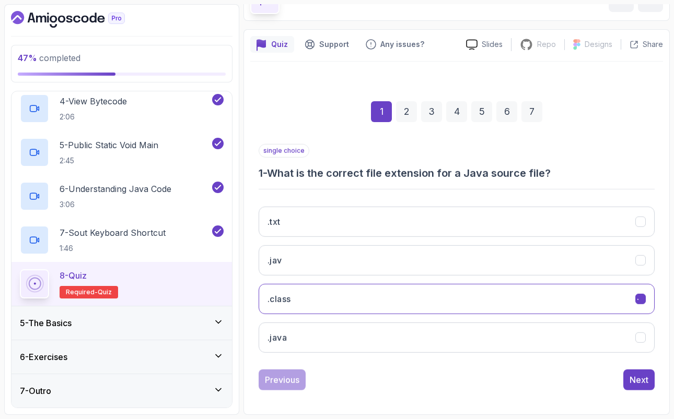
scroll to position [64, 0]
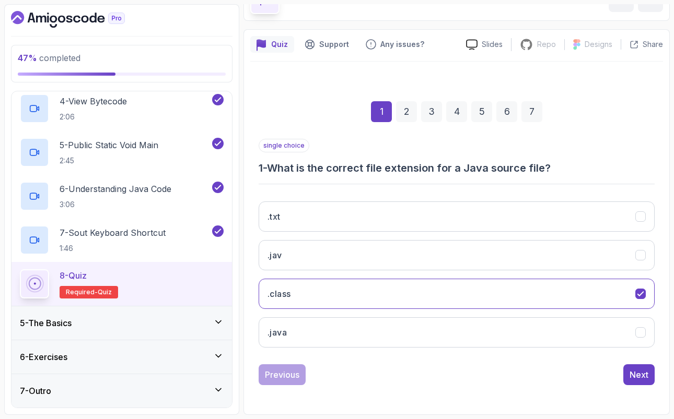
click at [431, 108] on div "3" at bounding box center [431, 111] width 21 height 21
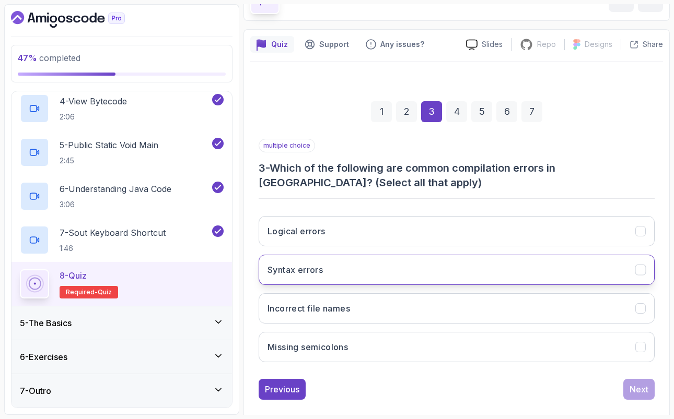
click at [320, 271] on h3 "Syntax errors" at bounding box center [294, 270] width 55 height 13
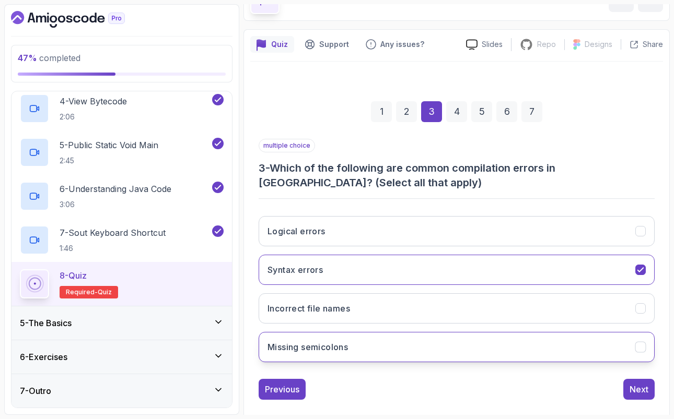
click at [340, 347] on h3 "Missing semicolons" at bounding box center [307, 347] width 80 height 13
click at [642, 391] on div "Next" at bounding box center [638, 389] width 19 height 13
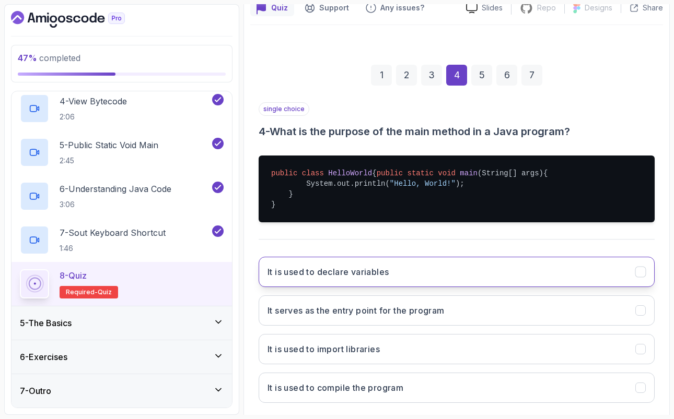
scroll to position [101, 0]
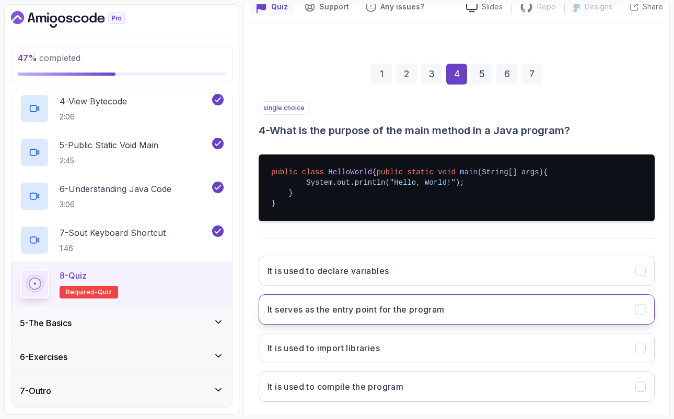
click at [415, 316] on h3 "It serves as the entry point for the program" at bounding box center [355, 309] width 177 height 13
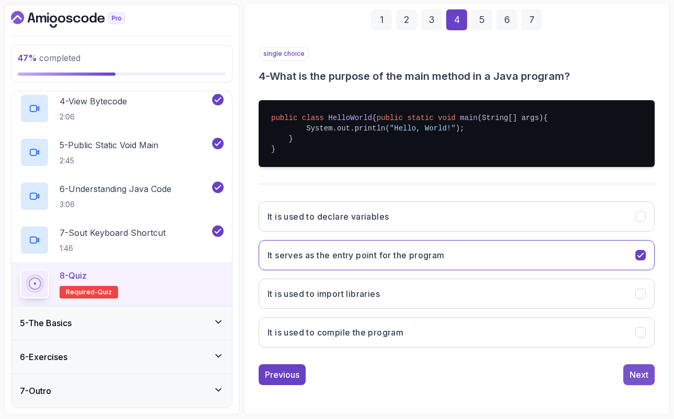
click at [641, 370] on div "Next" at bounding box center [638, 375] width 19 height 13
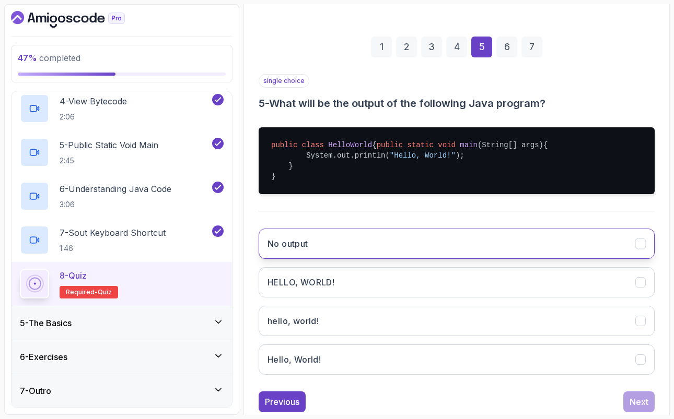
scroll to position [127, 0]
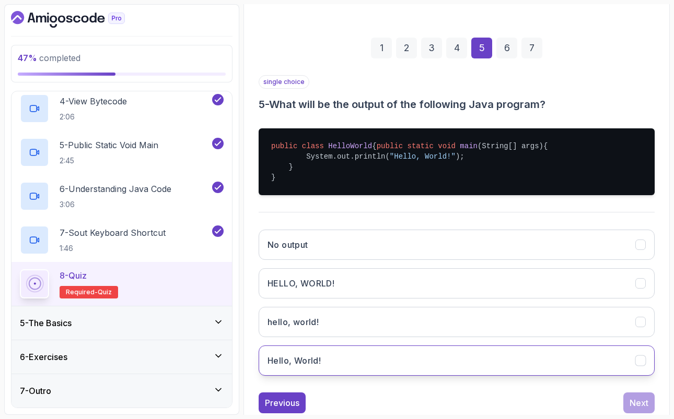
click at [318, 367] on h3 "Hello, World!" at bounding box center [293, 361] width 53 height 13
click at [640, 403] on button "Next" at bounding box center [638, 403] width 31 height 21
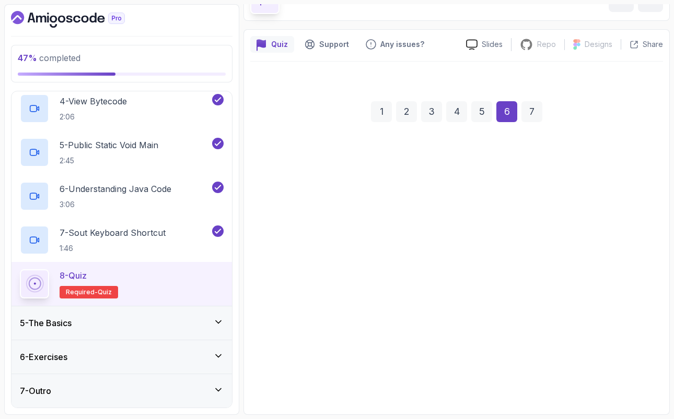
scroll to position [78, 0]
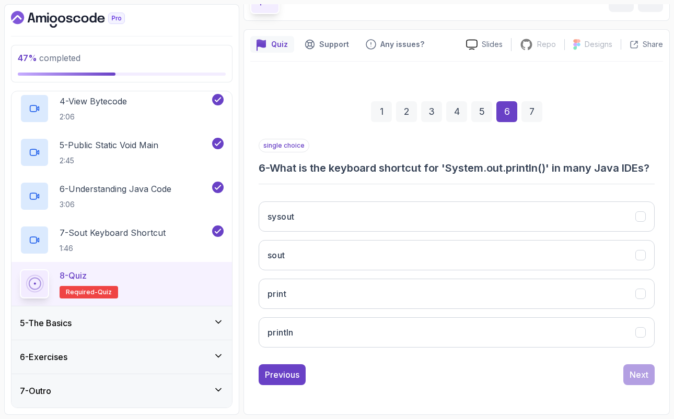
click at [486, 101] on div "5" at bounding box center [481, 111] width 21 height 21
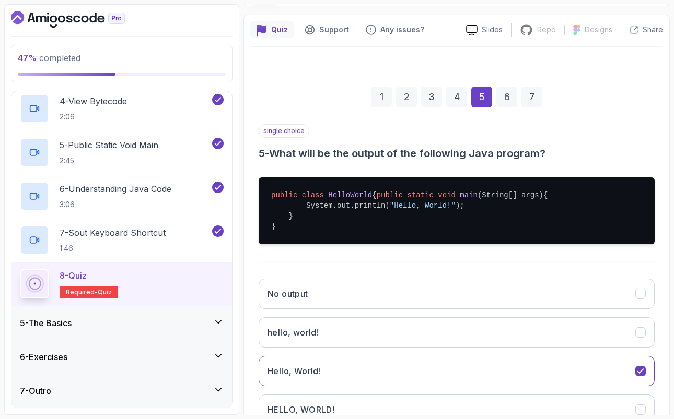
scroll to position [166, 0]
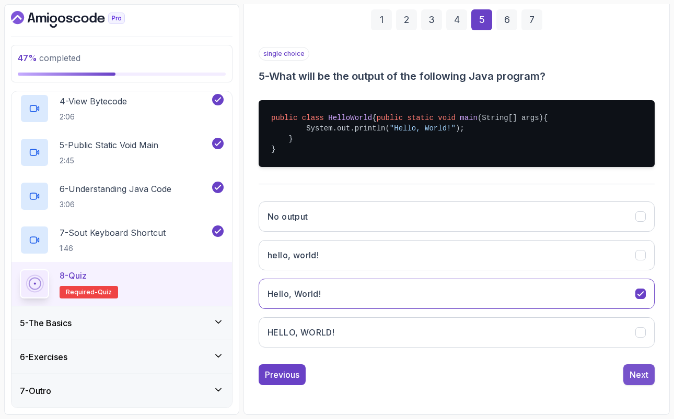
click at [635, 381] on div "Next" at bounding box center [638, 375] width 19 height 13
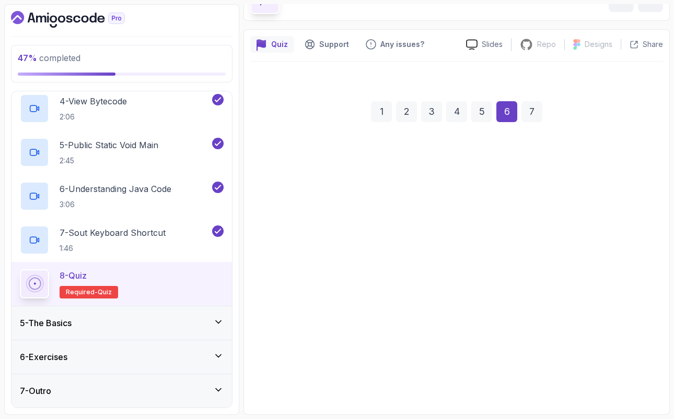
scroll to position [78, 0]
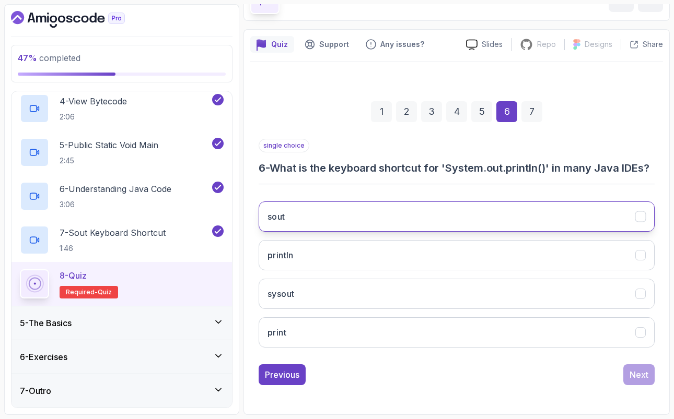
click at [292, 220] on button "sout" at bounding box center [456, 217] width 396 height 30
click at [640, 373] on div "Next" at bounding box center [638, 375] width 19 height 13
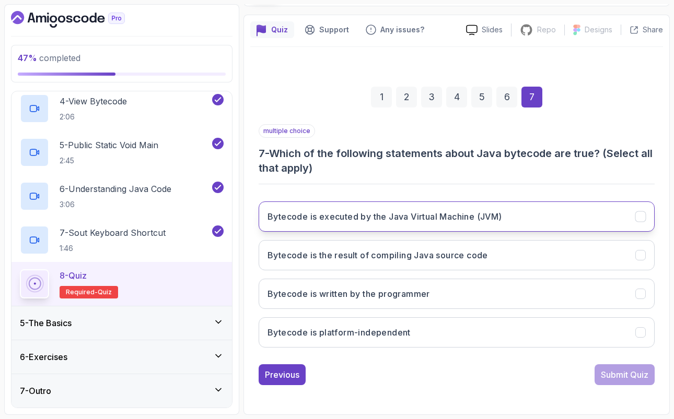
click at [643, 218] on icon "Bytecode is executed by the Java Virtual Machine (JVM)" at bounding box center [640, 217] width 10 height 10
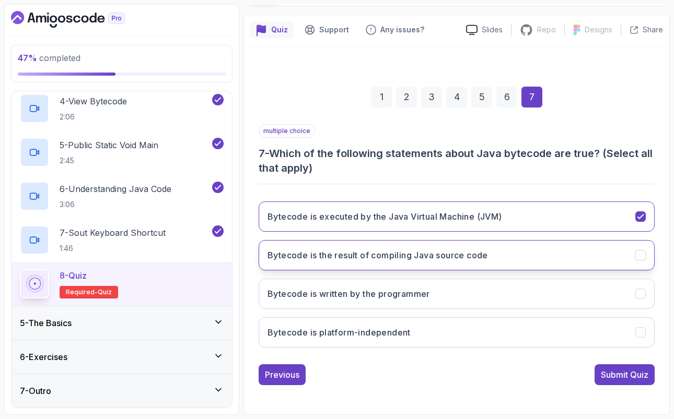
click at [643, 258] on icon "Bytecode is the result of compiling Java source code" at bounding box center [640, 256] width 10 height 10
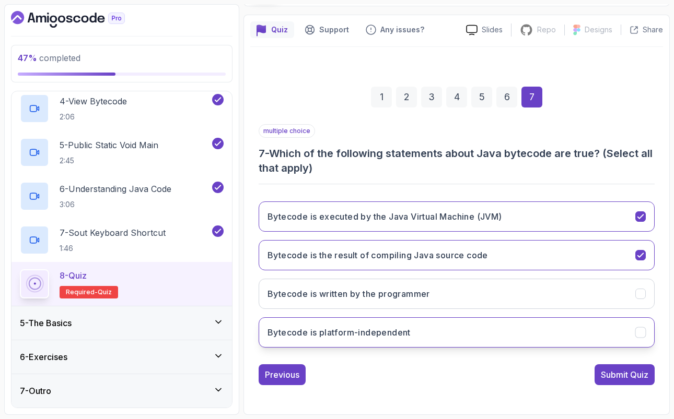
click at [642, 328] on icon "Bytecode is platform-independent" at bounding box center [640, 333] width 10 height 10
click at [633, 377] on div "Submit Quiz" at bounding box center [624, 375] width 48 height 13
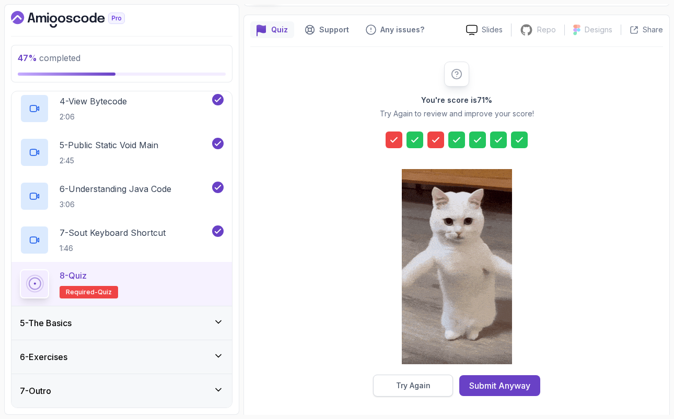
click at [420, 388] on div "Try Again" at bounding box center [413, 386] width 34 height 10
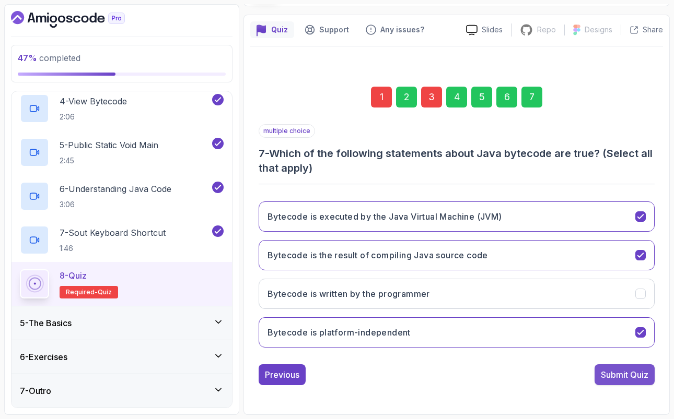
click at [628, 379] on div "Submit Quiz" at bounding box center [624, 375] width 48 height 13
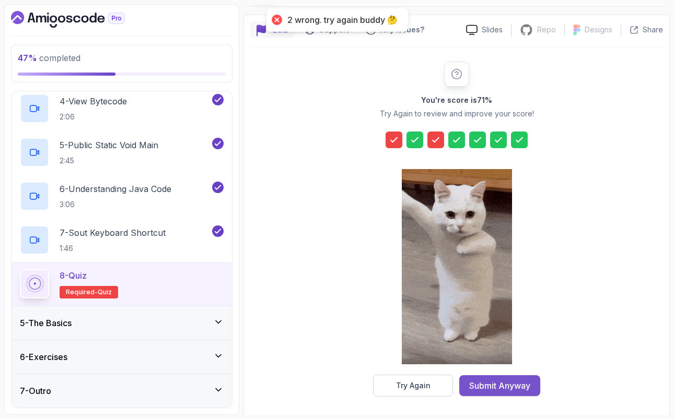
click at [503, 384] on div "Submit Anyway" at bounding box center [499, 386] width 61 height 13
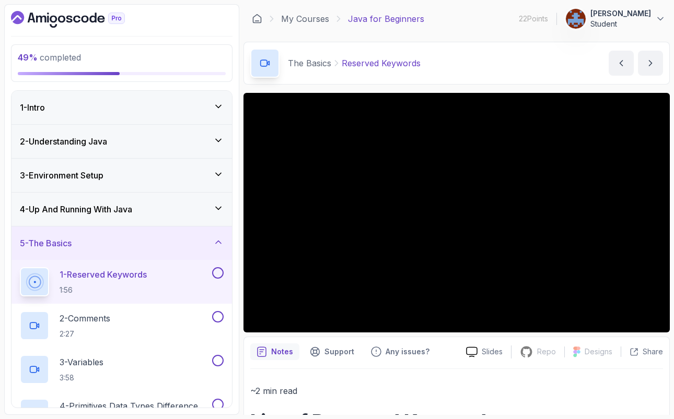
click at [222, 207] on icon at bounding box center [218, 208] width 10 height 10
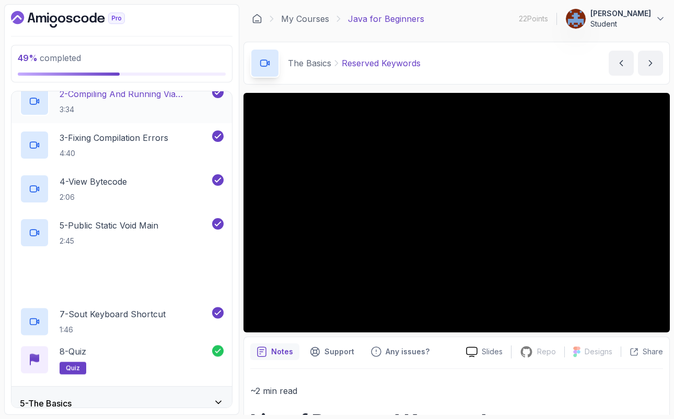
scroll to position [271, 0]
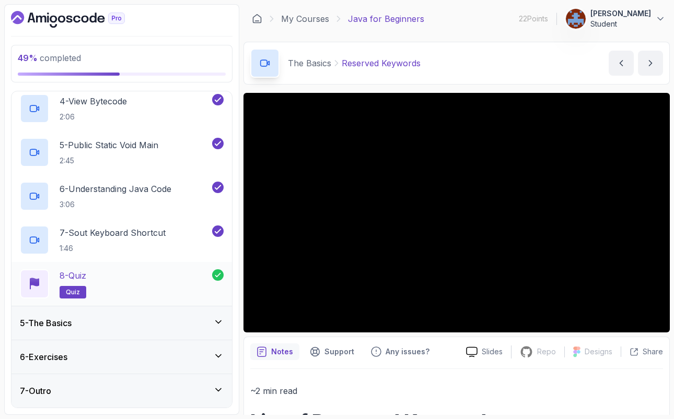
click at [80, 278] on p "8 - Quiz" at bounding box center [73, 275] width 27 height 13
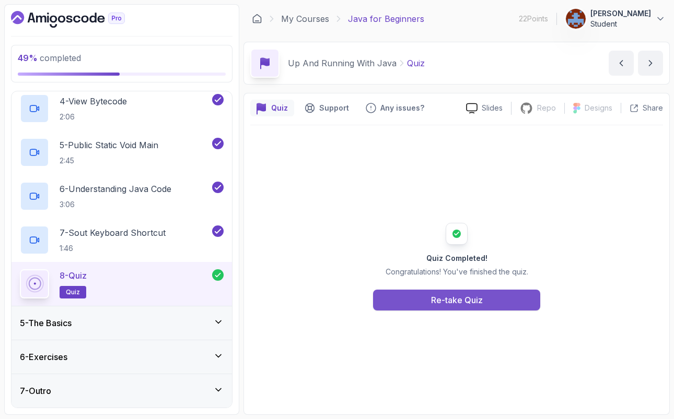
click at [430, 301] on button "Re-take Quiz" at bounding box center [456, 300] width 167 height 21
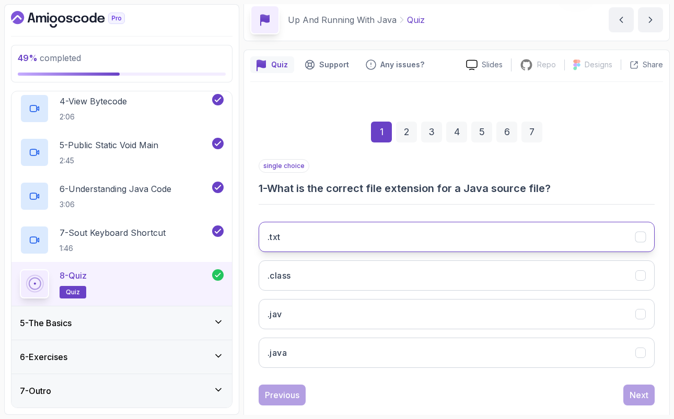
scroll to position [64, 0]
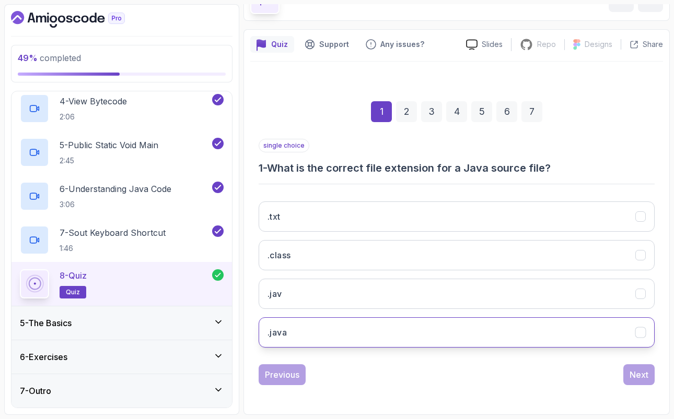
click at [299, 333] on button ".java" at bounding box center [456, 332] width 396 height 30
click at [645, 376] on div "Next" at bounding box center [638, 375] width 19 height 13
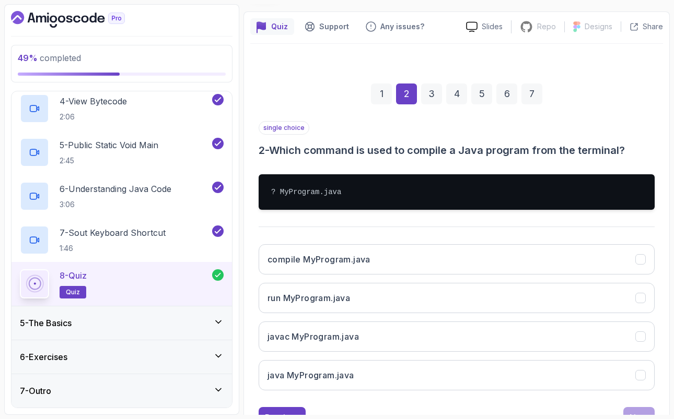
scroll to position [88, 0]
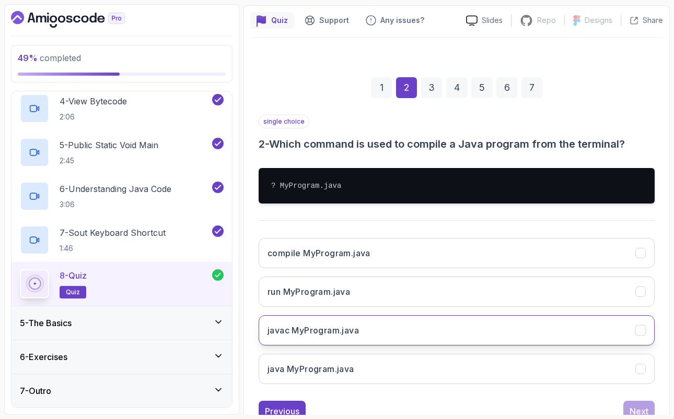
click at [336, 333] on h3 "javac MyProgram.java" at bounding box center [312, 330] width 91 height 13
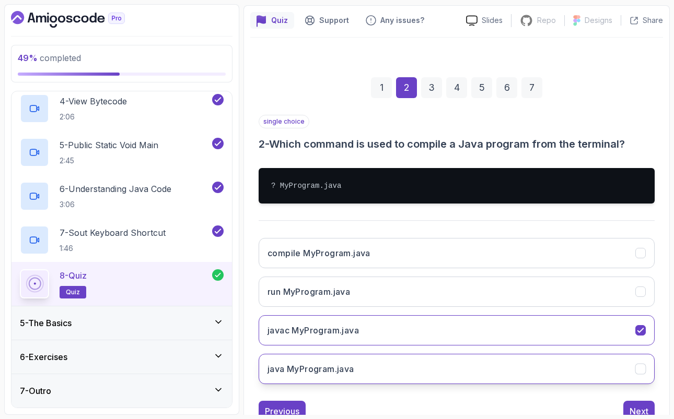
scroll to position [124, 0]
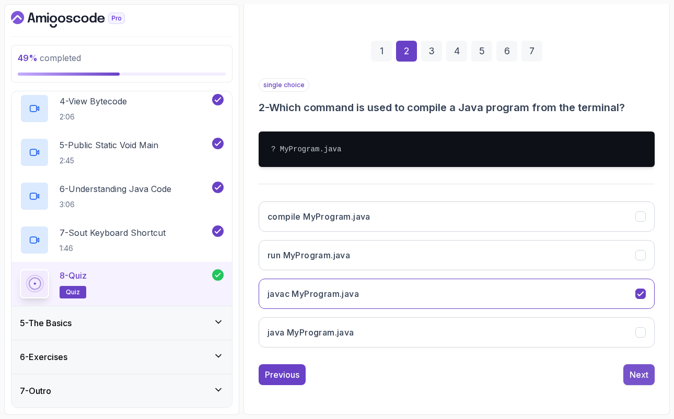
click at [643, 377] on div "Next" at bounding box center [638, 375] width 19 height 13
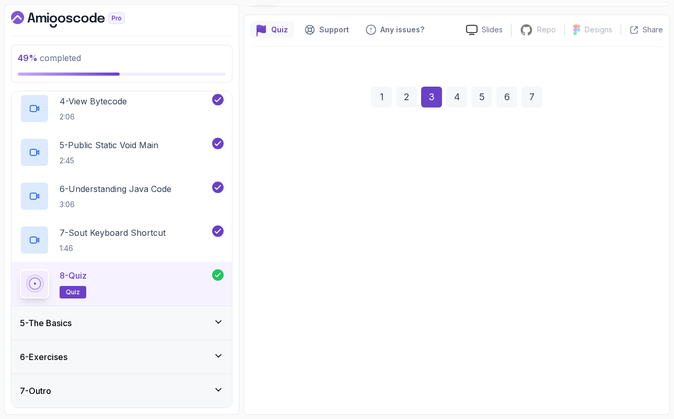
scroll to position [78, 0]
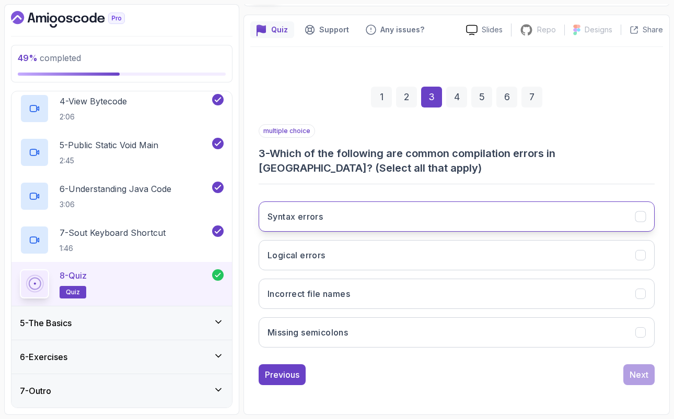
click at [645, 217] on div "Syntax errors" at bounding box center [640, 216] width 11 height 11
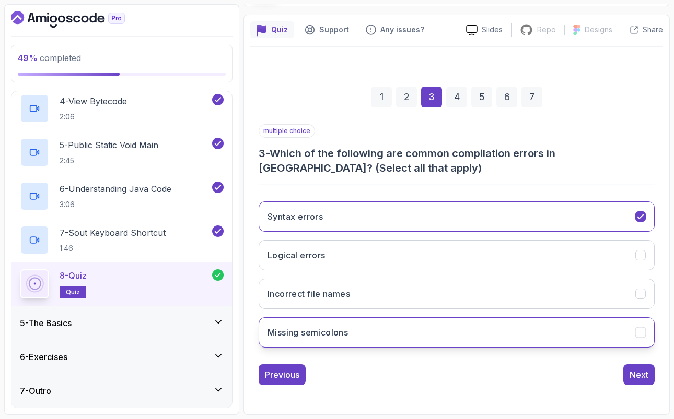
click at [640, 334] on icon "Missing semicolons" at bounding box center [640, 332] width 6 height 4
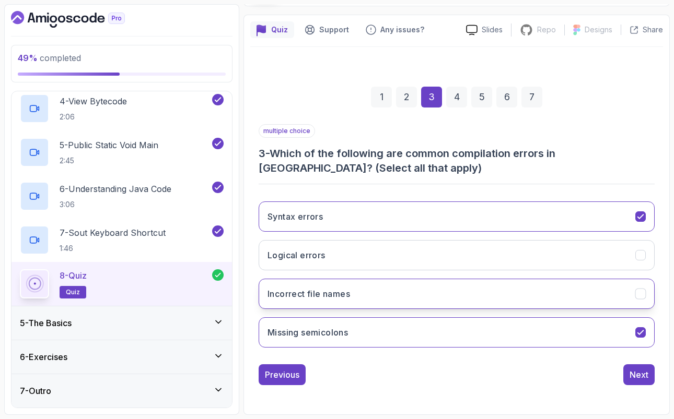
click at [642, 295] on icon "Incorrect file names" at bounding box center [640, 294] width 10 height 10
click at [641, 376] on div "Next" at bounding box center [638, 375] width 19 height 13
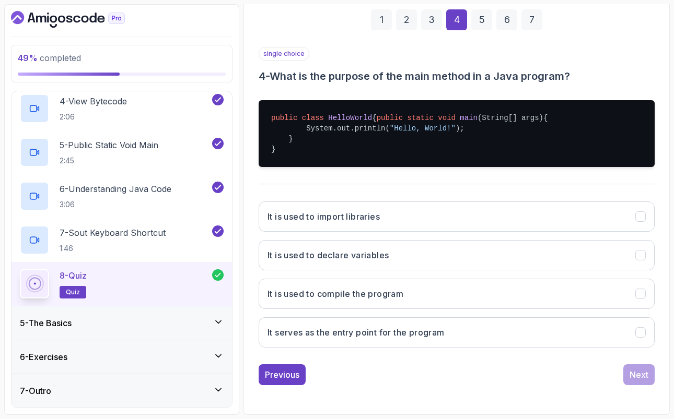
scroll to position [159, 0]
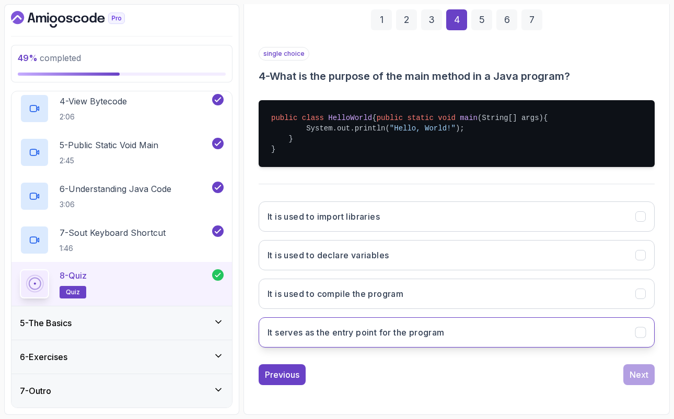
click at [353, 339] on h3 "It serves as the entry point for the program" at bounding box center [355, 332] width 177 height 13
click at [644, 376] on div "Next" at bounding box center [638, 375] width 19 height 13
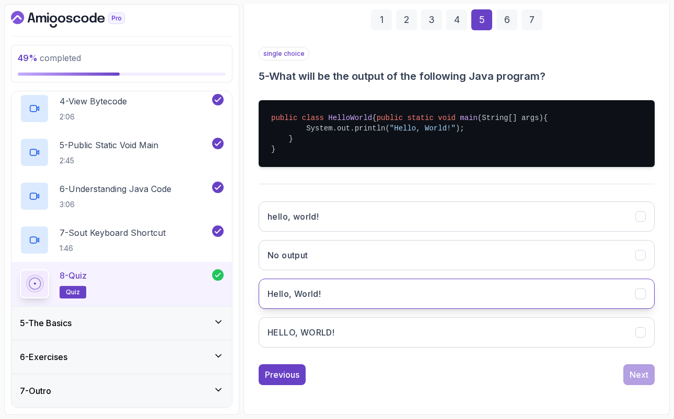
click at [318, 300] on h3 "Hello, World!" at bounding box center [293, 294] width 53 height 13
click at [639, 381] on div "Next" at bounding box center [638, 375] width 19 height 13
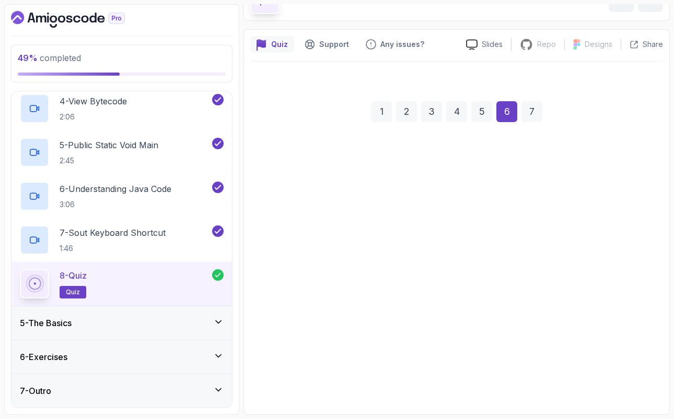
scroll to position [78, 0]
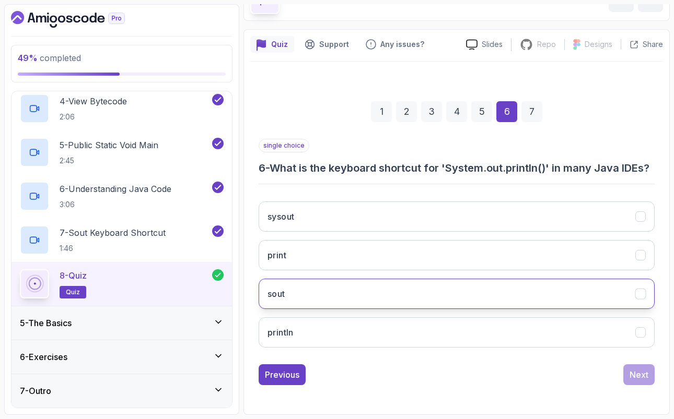
click at [345, 301] on button "sout" at bounding box center [456, 294] width 396 height 30
click at [645, 376] on div "Next" at bounding box center [638, 375] width 19 height 13
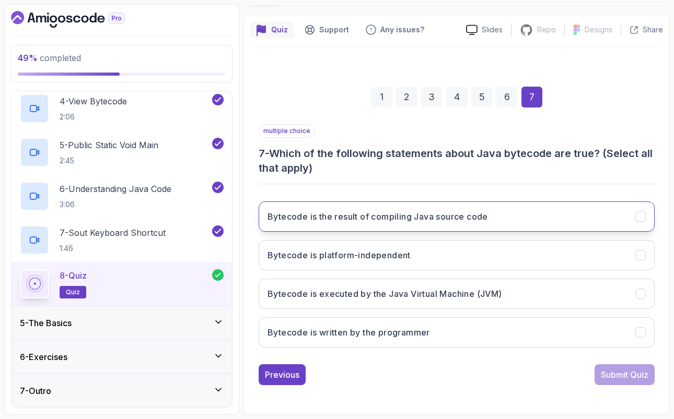
click at [367, 218] on h3 "Bytecode is the result of compiling Java source code" at bounding box center [377, 216] width 220 height 13
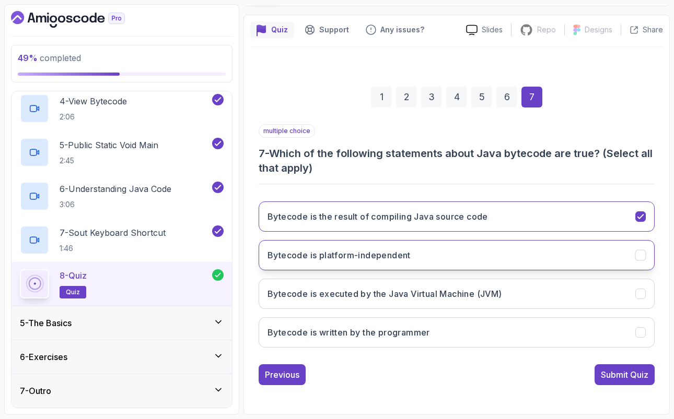
click at [642, 256] on icon "Bytecode is platform-independent" at bounding box center [640, 256] width 10 height 10
click at [644, 293] on icon "Bytecode is executed by the Java Virtual Machine (JVM)" at bounding box center [640, 294] width 10 height 10
click at [633, 376] on div "Submit Quiz" at bounding box center [624, 375] width 48 height 13
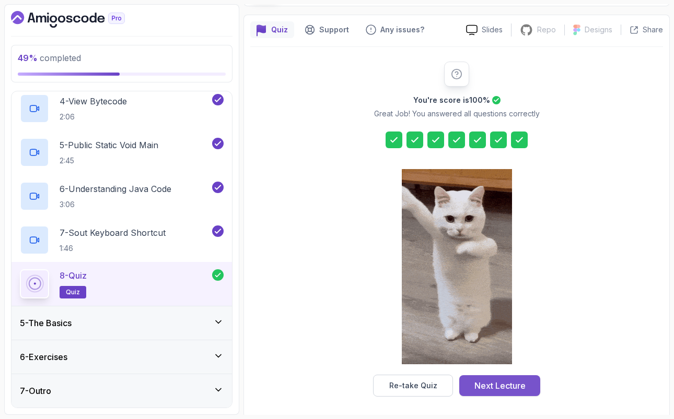
click at [507, 386] on div "Next Lecture" at bounding box center [499, 386] width 51 height 13
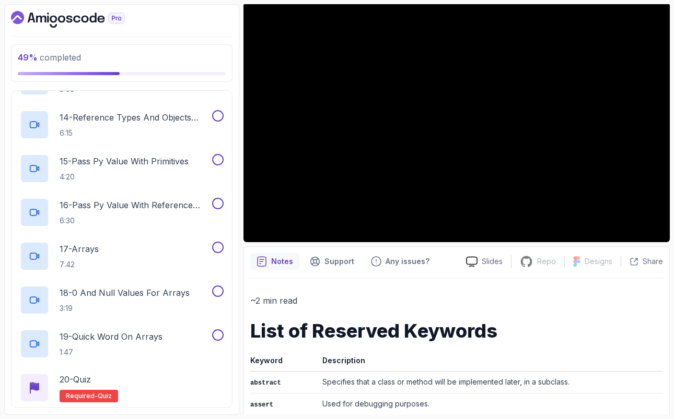
scroll to position [798, 0]
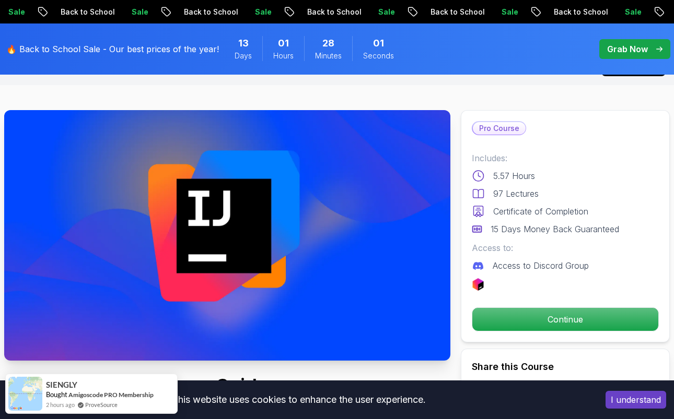
scroll to position [27, 0]
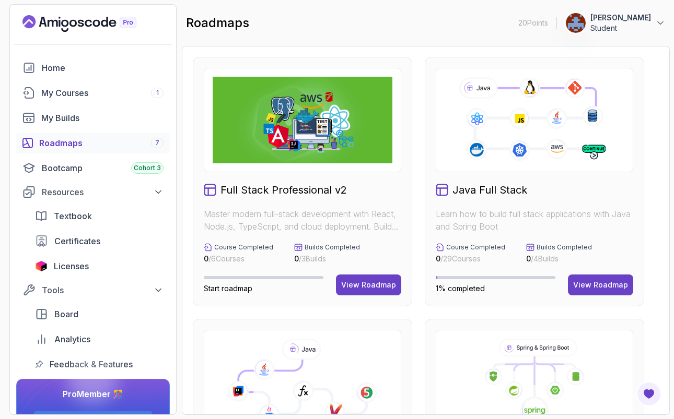
scroll to position [167, 0]
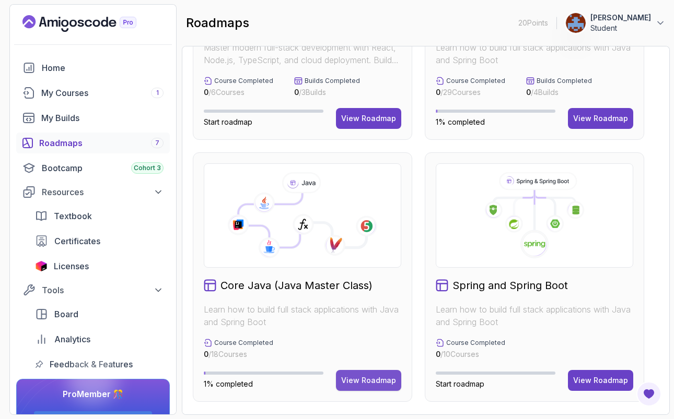
click at [376, 381] on div "View Roadmap" at bounding box center [368, 380] width 55 height 10
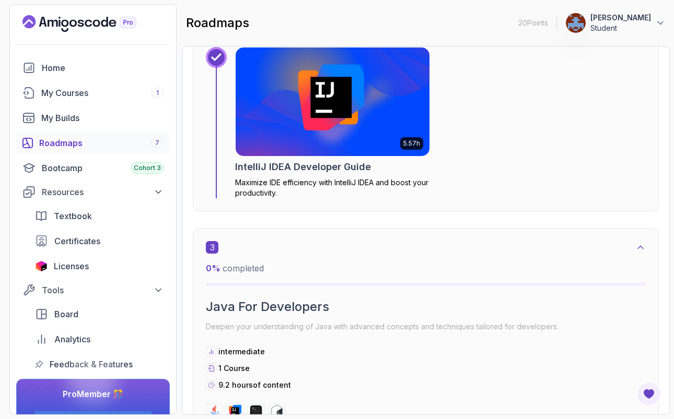
scroll to position [899, 0]
